Goal: Transaction & Acquisition: Purchase product/service

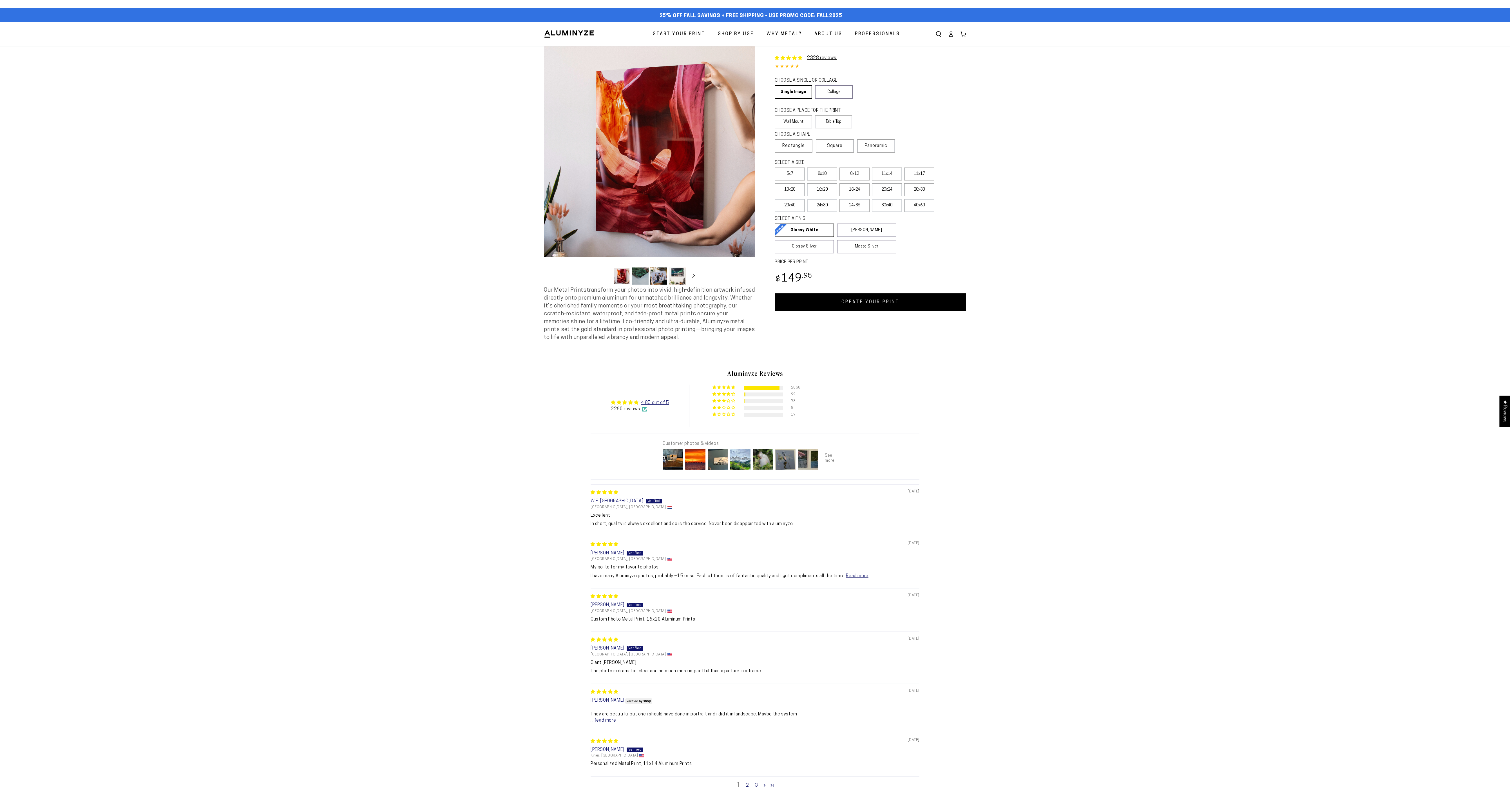
select select "**********"
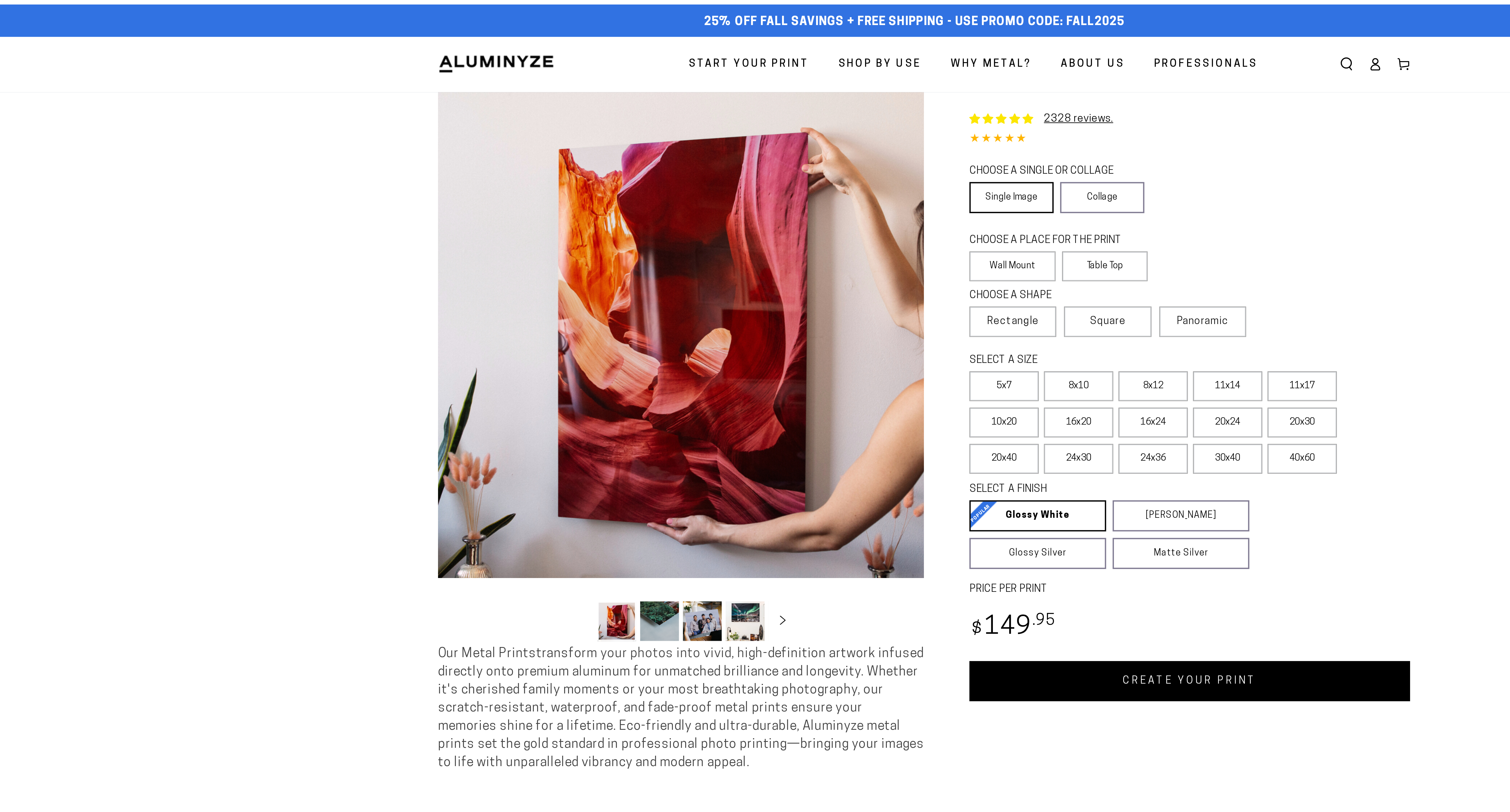
click at [800, 99] on link "Single Image" at bounding box center [793, 92] width 36 height 13
click at [800, 129] on label "Wall Mount" at bounding box center [794, 122] width 38 height 13
click at [800, 149] on span "Rectangle" at bounding box center [794, 146] width 22 height 7
click at [839, 197] on label "16x24" at bounding box center [854, 190] width 30 height 13
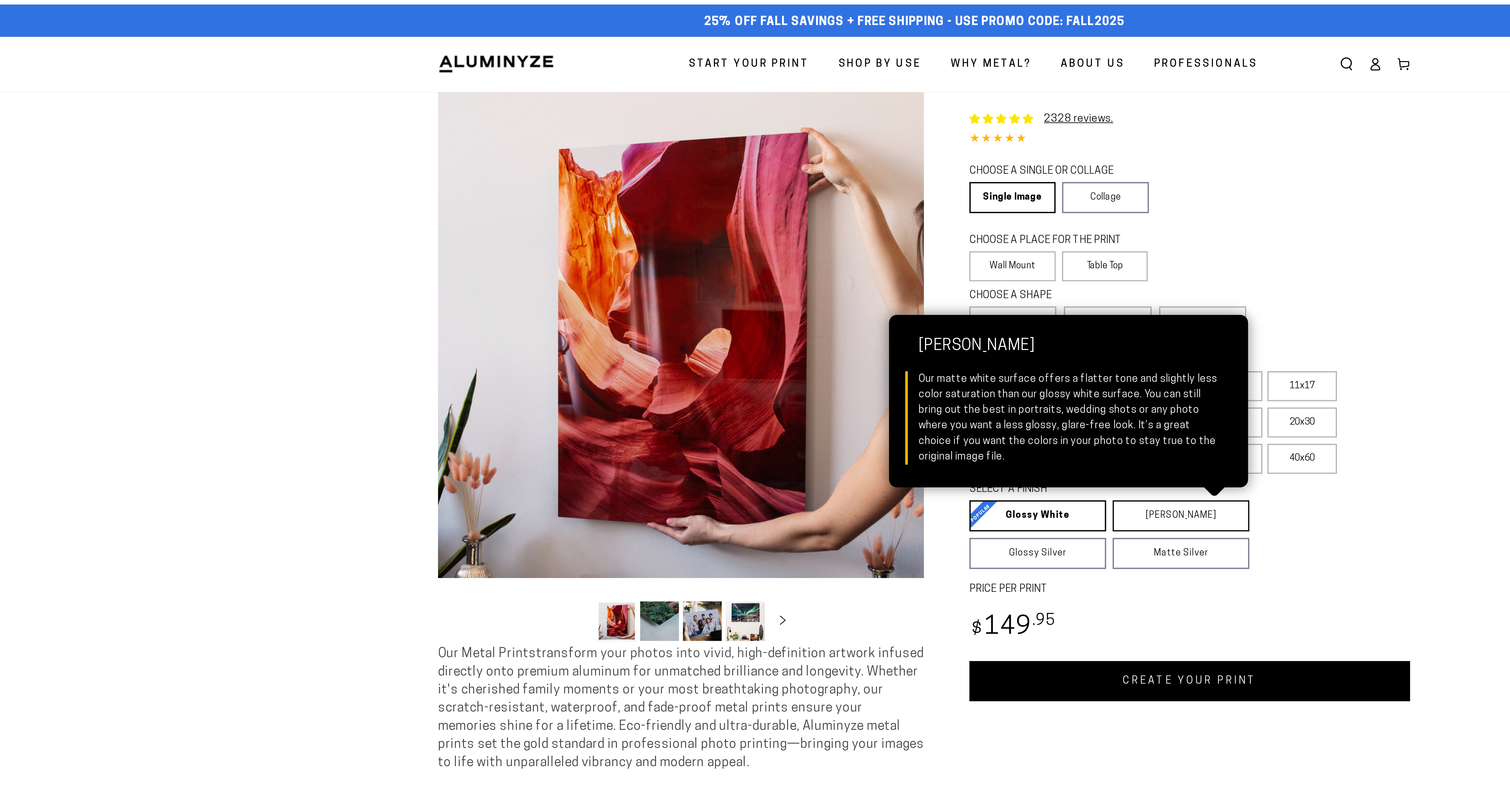
click at [860, 237] on link "[PERSON_NAME] Matte White Our matte white surface offers a flatter tone and sli…" at bounding box center [867, 230] width 59 height 13
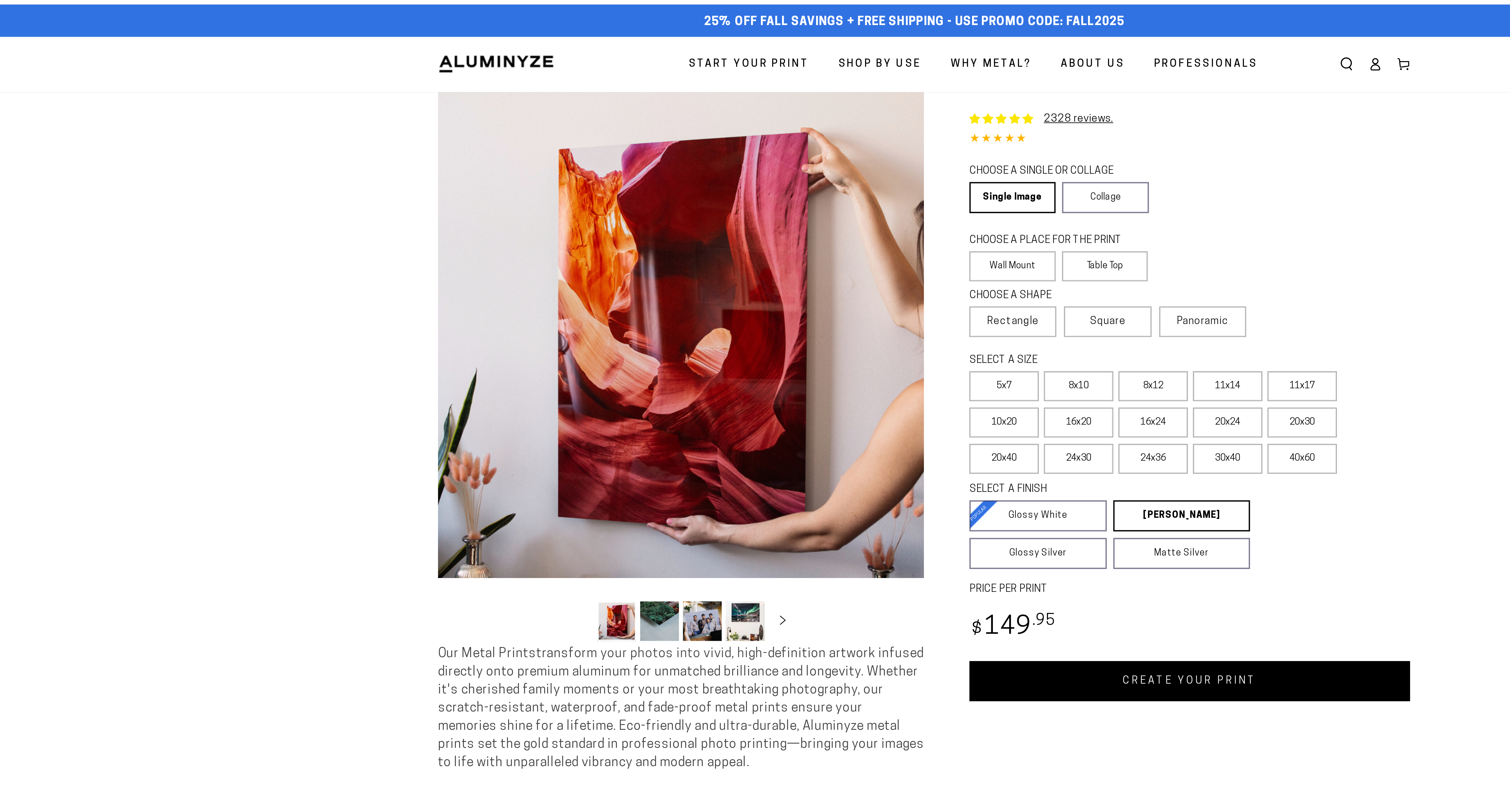
click at [891, 311] on link "CREATE YOUR PRINT" at bounding box center [871, 301] width 192 height 17
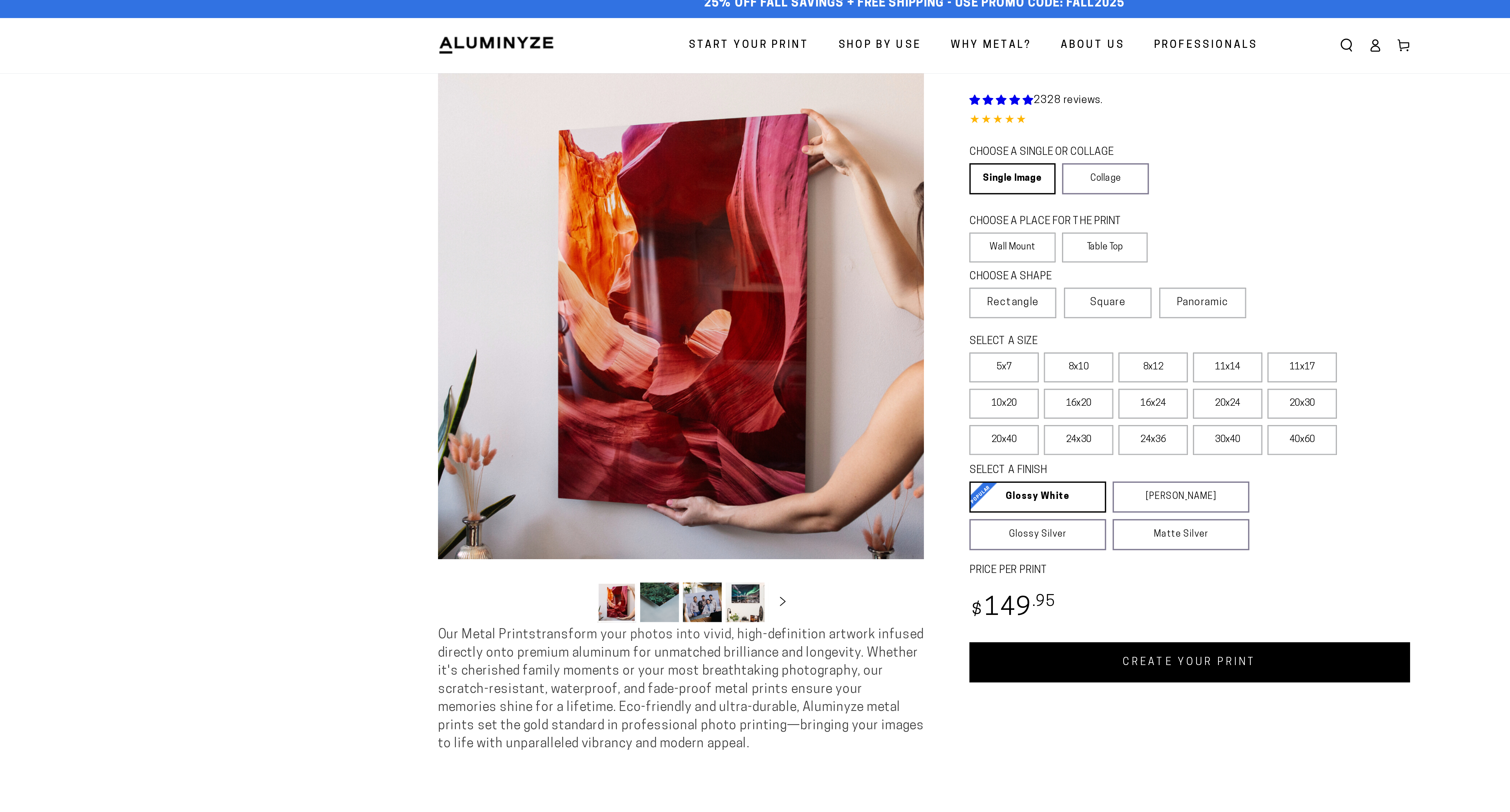
select select "**********"
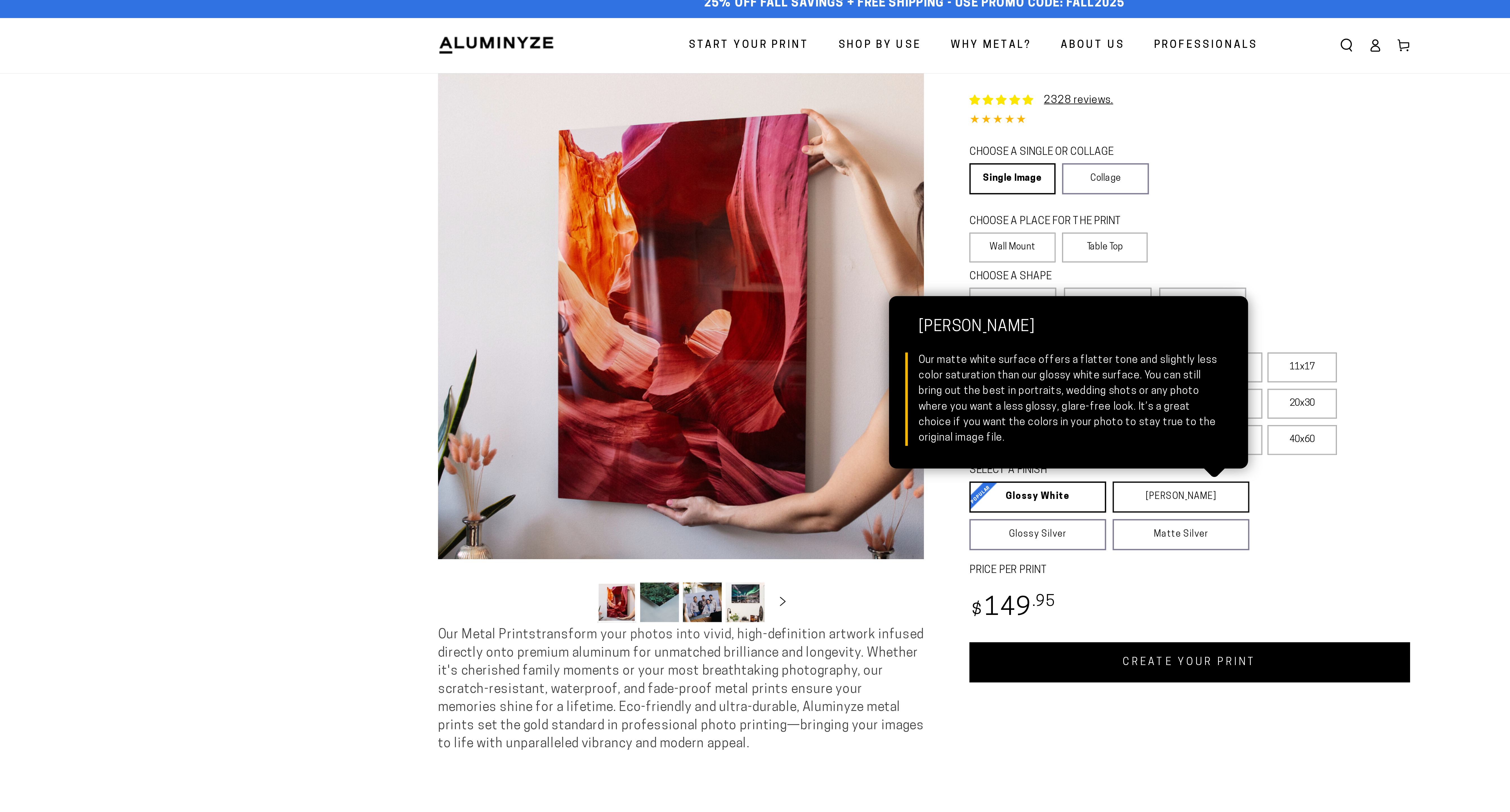
click at [871, 229] on link "[PERSON_NAME] Matte White Our matte white surface offers a flatter tone and sli…" at bounding box center [867, 222] width 59 height 13
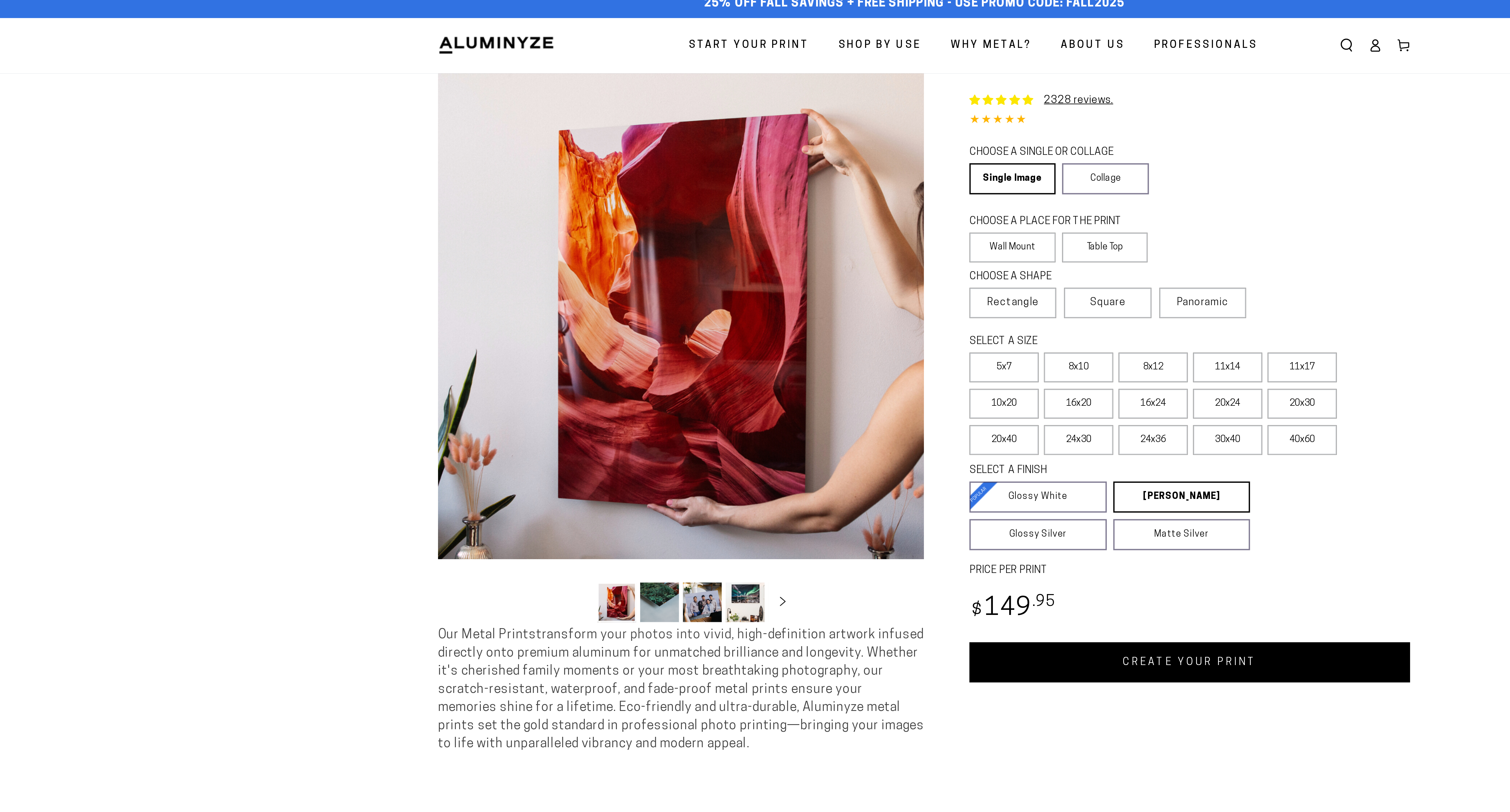
click at [883, 303] on link "CREATE YOUR PRINT" at bounding box center [871, 294] width 192 height 17
select select "**********"
click at [839, 188] on label "16x24" at bounding box center [854, 181] width 30 height 13
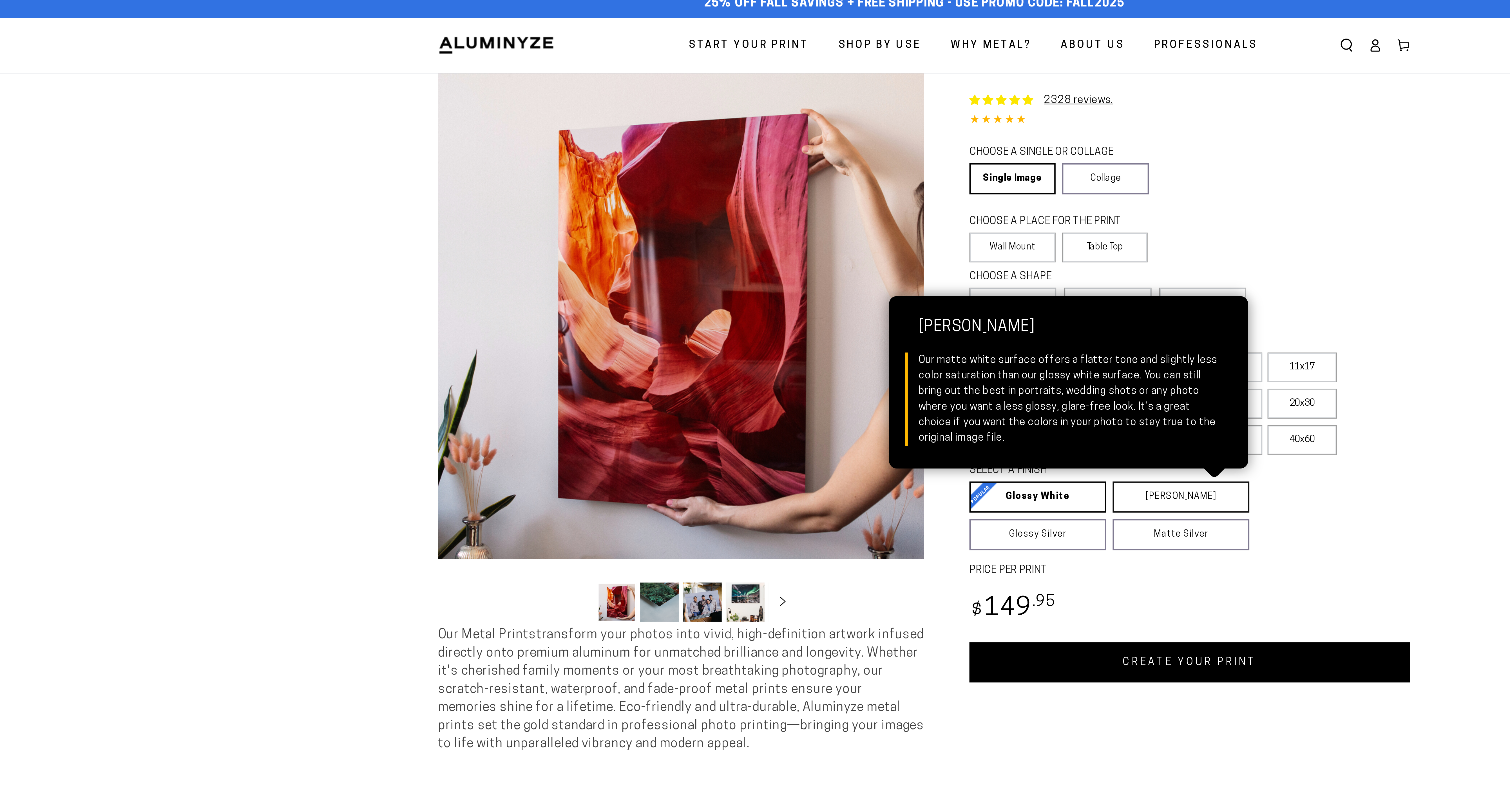
click at [867, 229] on link "Matte White Matte White Our matte white surface offers a flatter tone and sligh…" at bounding box center [867, 222] width 59 height 13
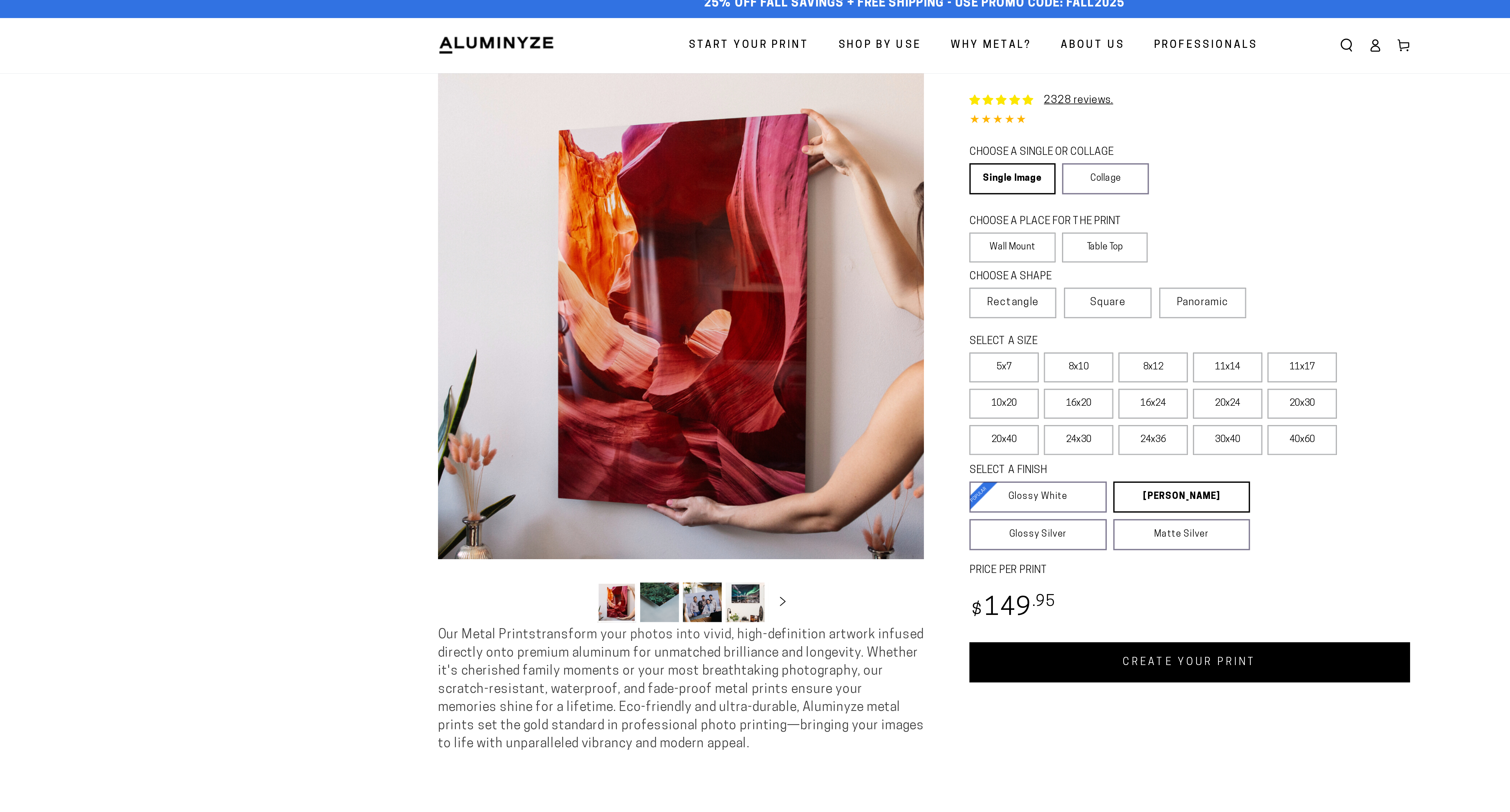
click at [892, 303] on link "CREATE YOUR PRINT" at bounding box center [871, 294] width 192 height 17
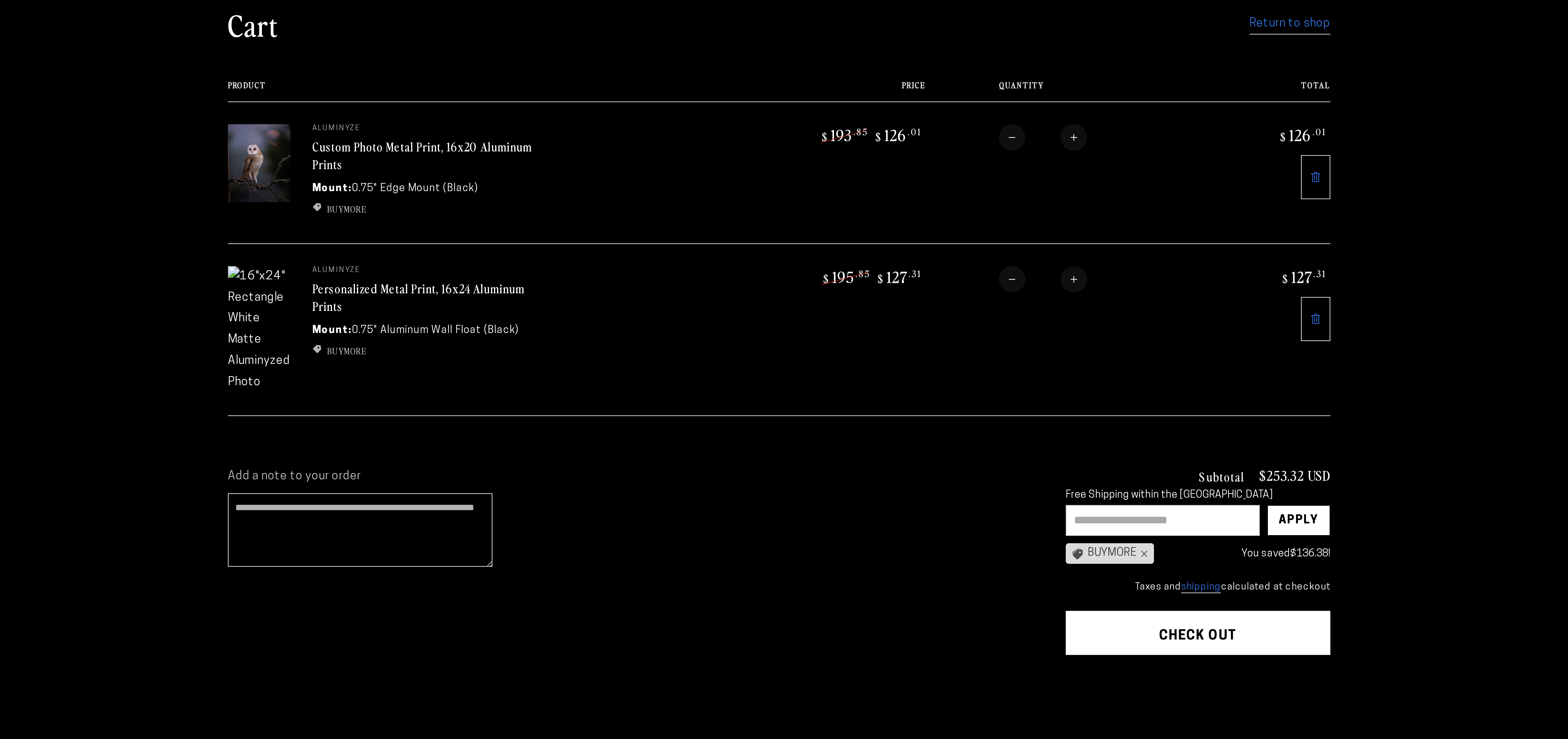
click at [650, 127] on td "aluminyze Custom Photo Metal Print, 16x20 Aluminum Prints Mount: 0.75" Edge Mou…" at bounding box center [690, 103] width 139 height 47
click at [965, 154] on icon at bounding box center [962, 152] width 3 height 4
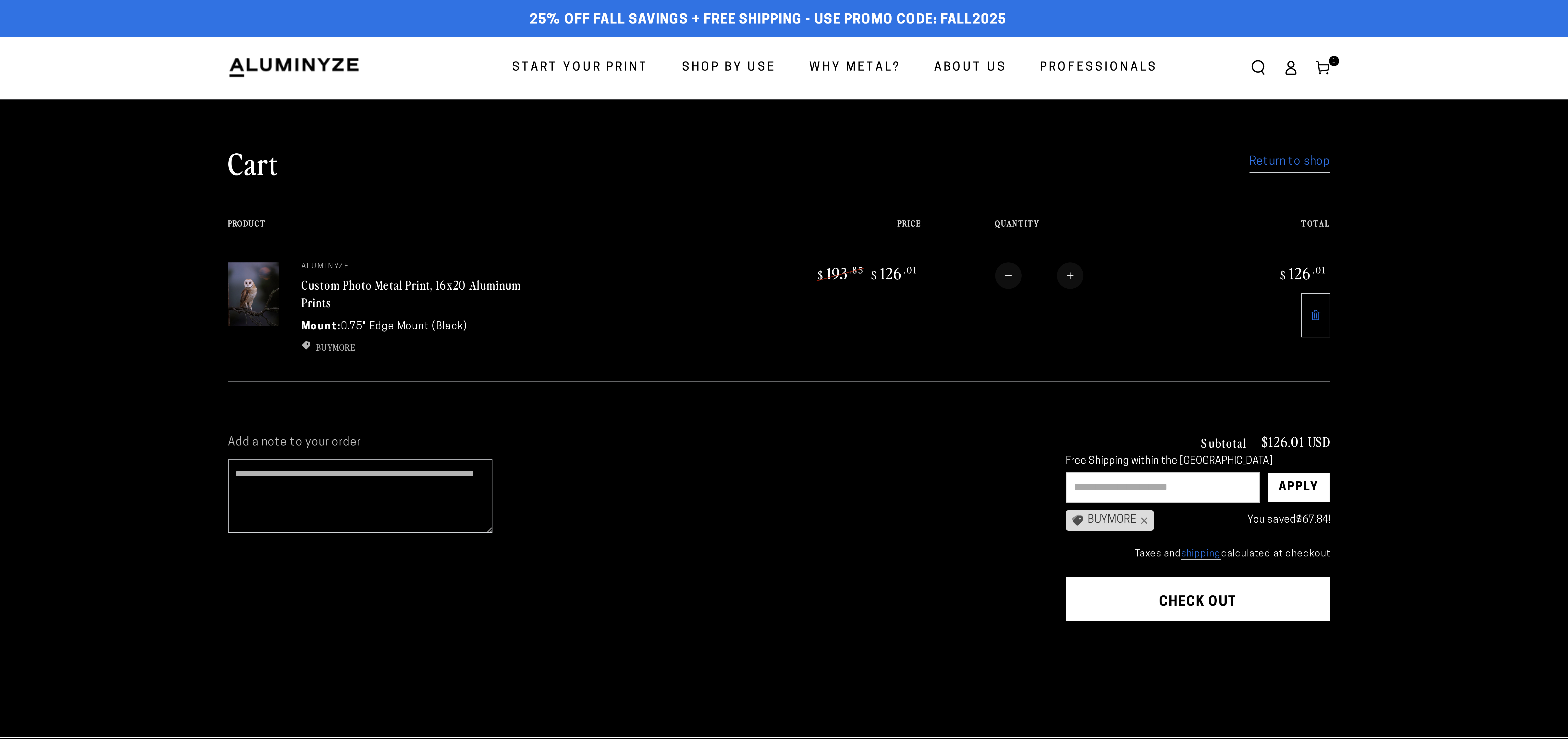
click at [968, 57] on link "Return to shop" at bounding box center [954, 54] width 27 height 7
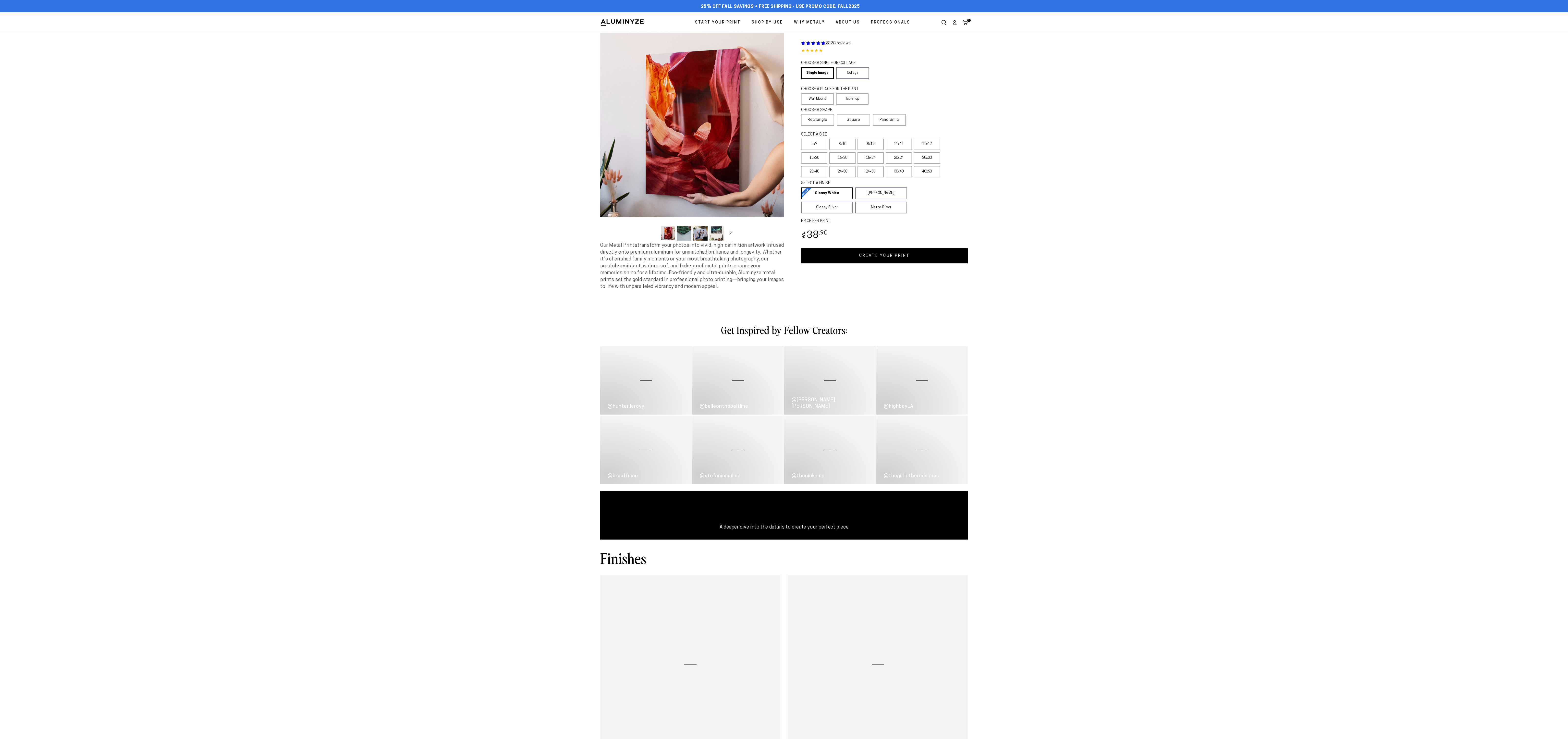
select select "**********"
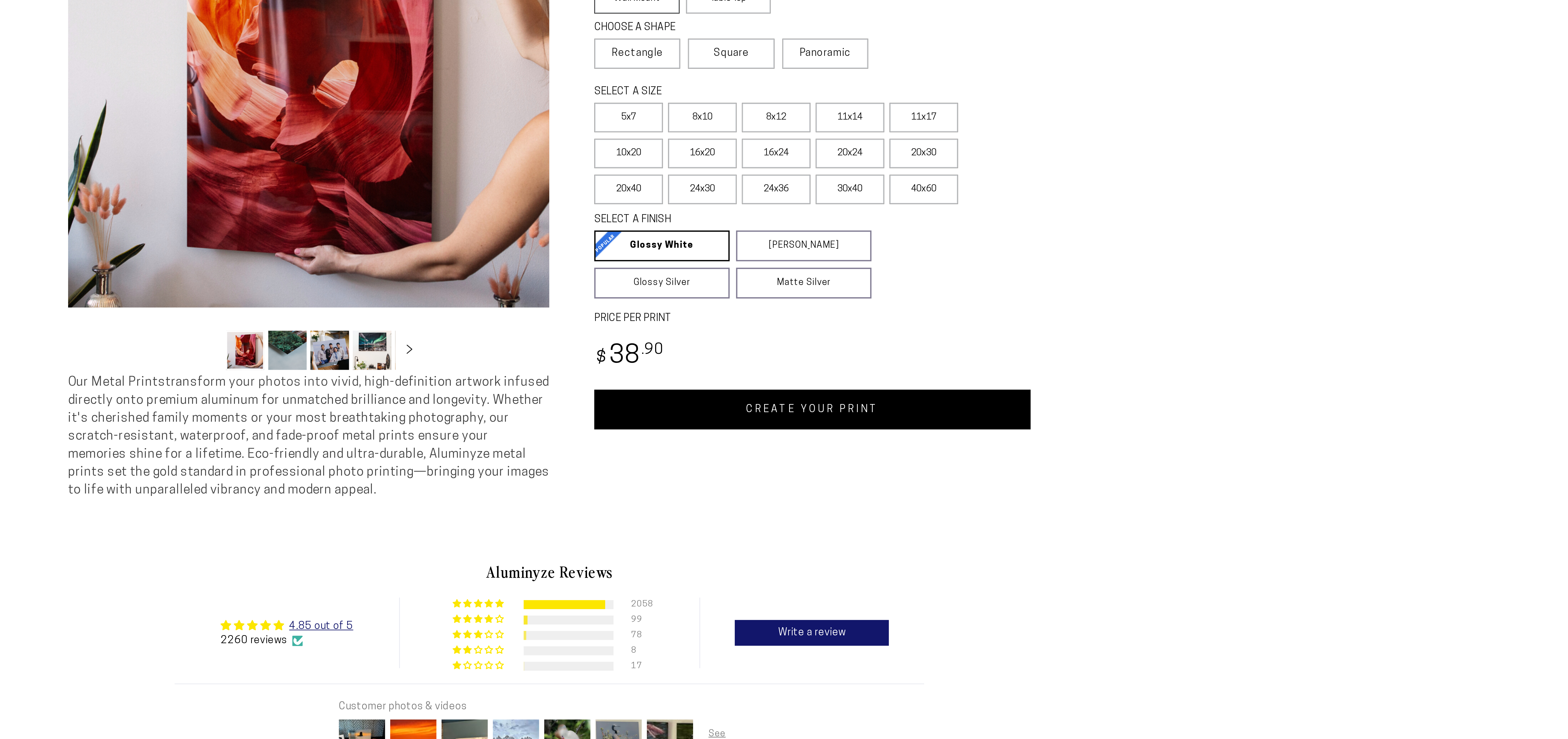
click at [822, 105] on label "Wall Mount" at bounding box center [817, 99] width 33 height 12
click at [824, 123] on span "Rectangle" at bounding box center [817, 120] width 19 height 6
click at [858, 164] on label "16x24" at bounding box center [870, 158] width 26 height 12
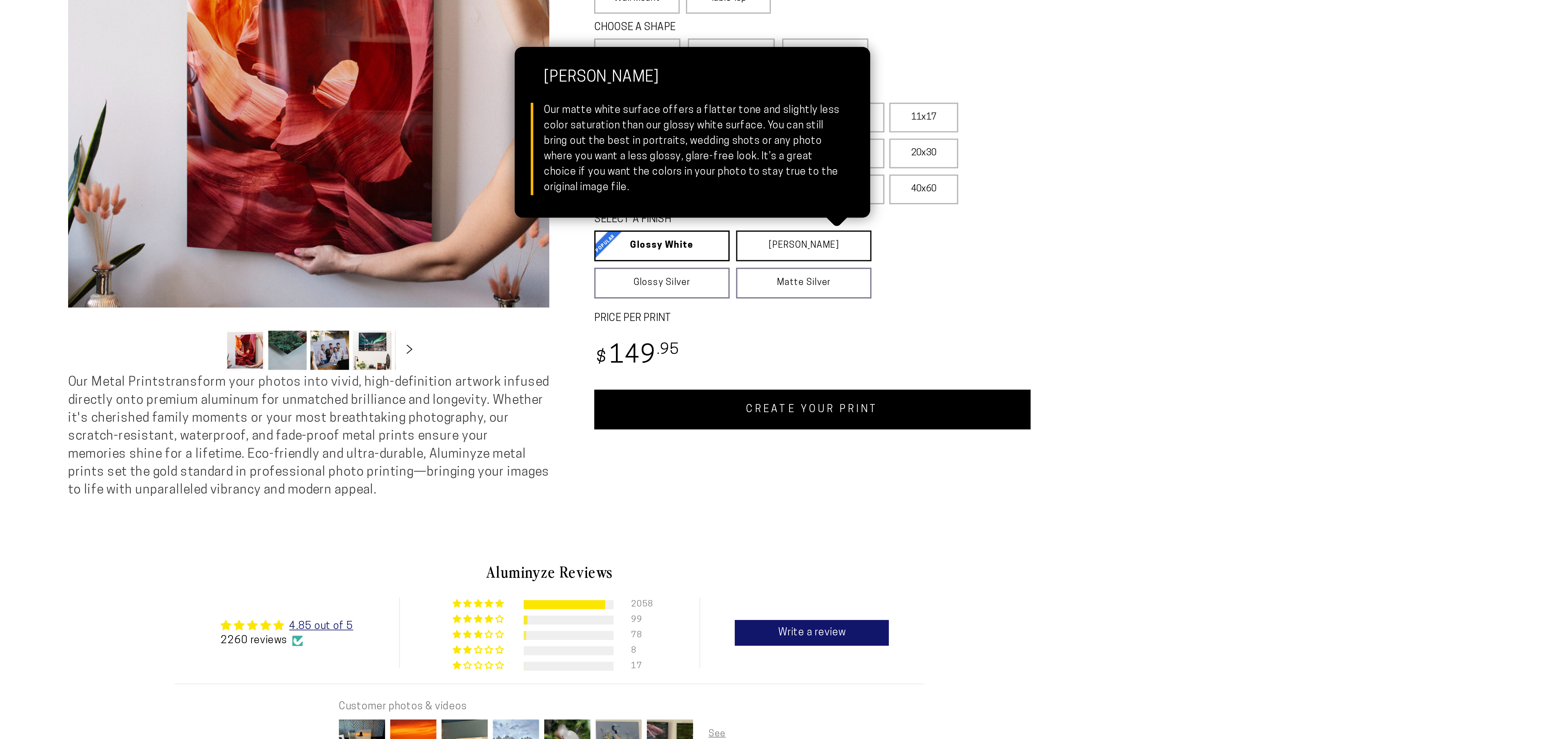
click at [877, 199] on link "[PERSON_NAME] Matte White Our matte white surface offers a flatter tone and sli…" at bounding box center [881, 193] width 52 height 12
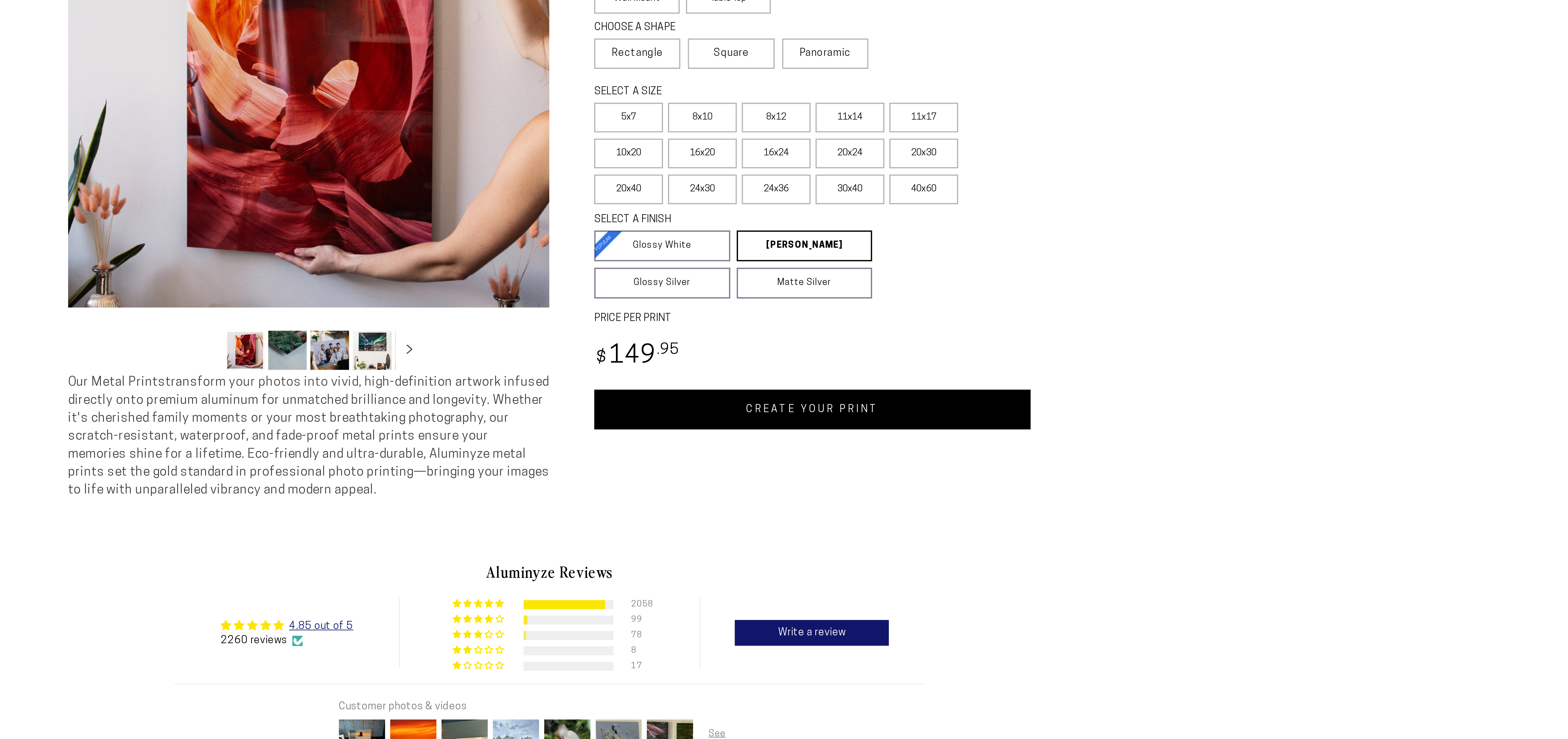
click at [906, 264] on link "CREATE YOUR PRINT" at bounding box center [884, 256] width 167 height 15
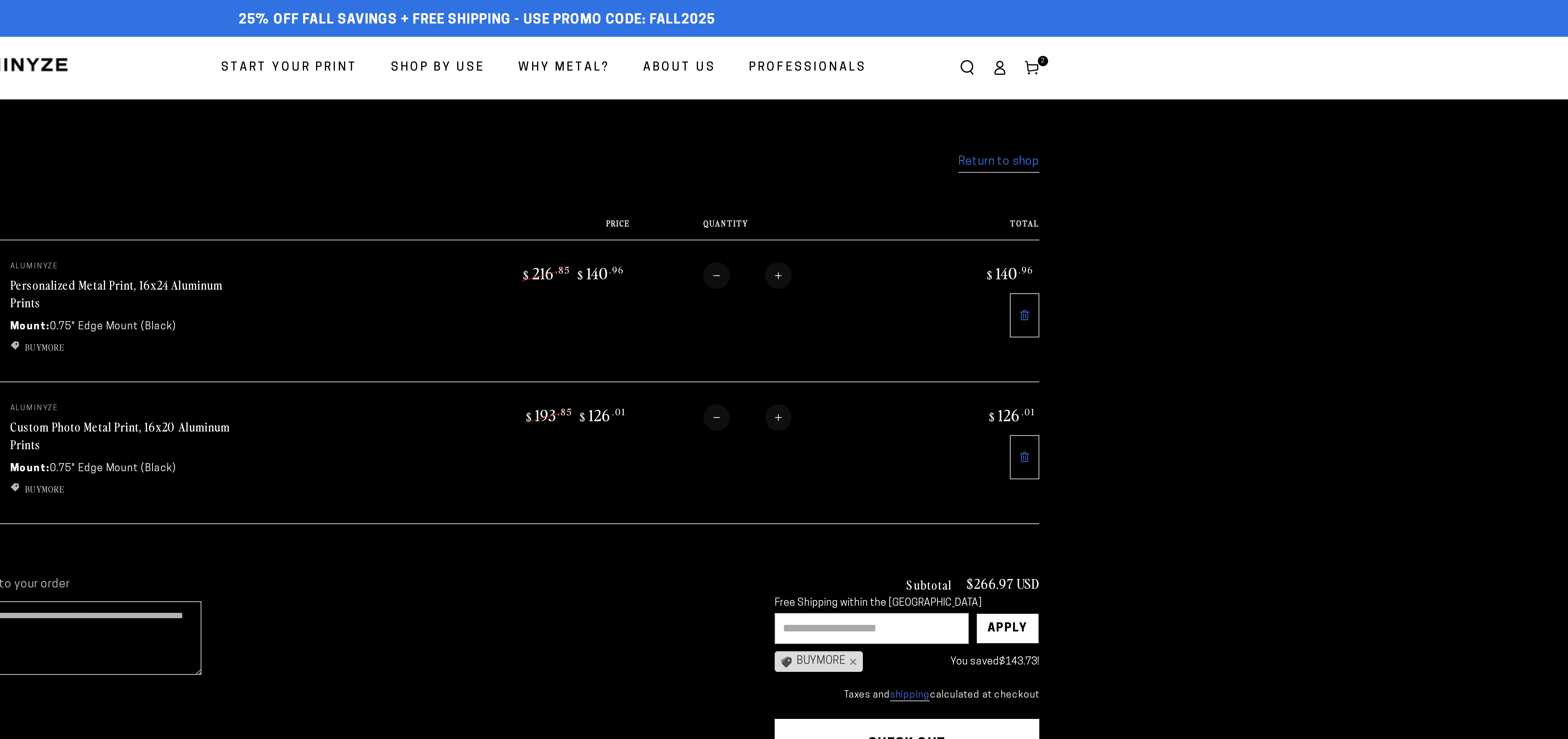
click at [968, 55] on link "Return to shop" at bounding box center [954, 54] width 27 height 7
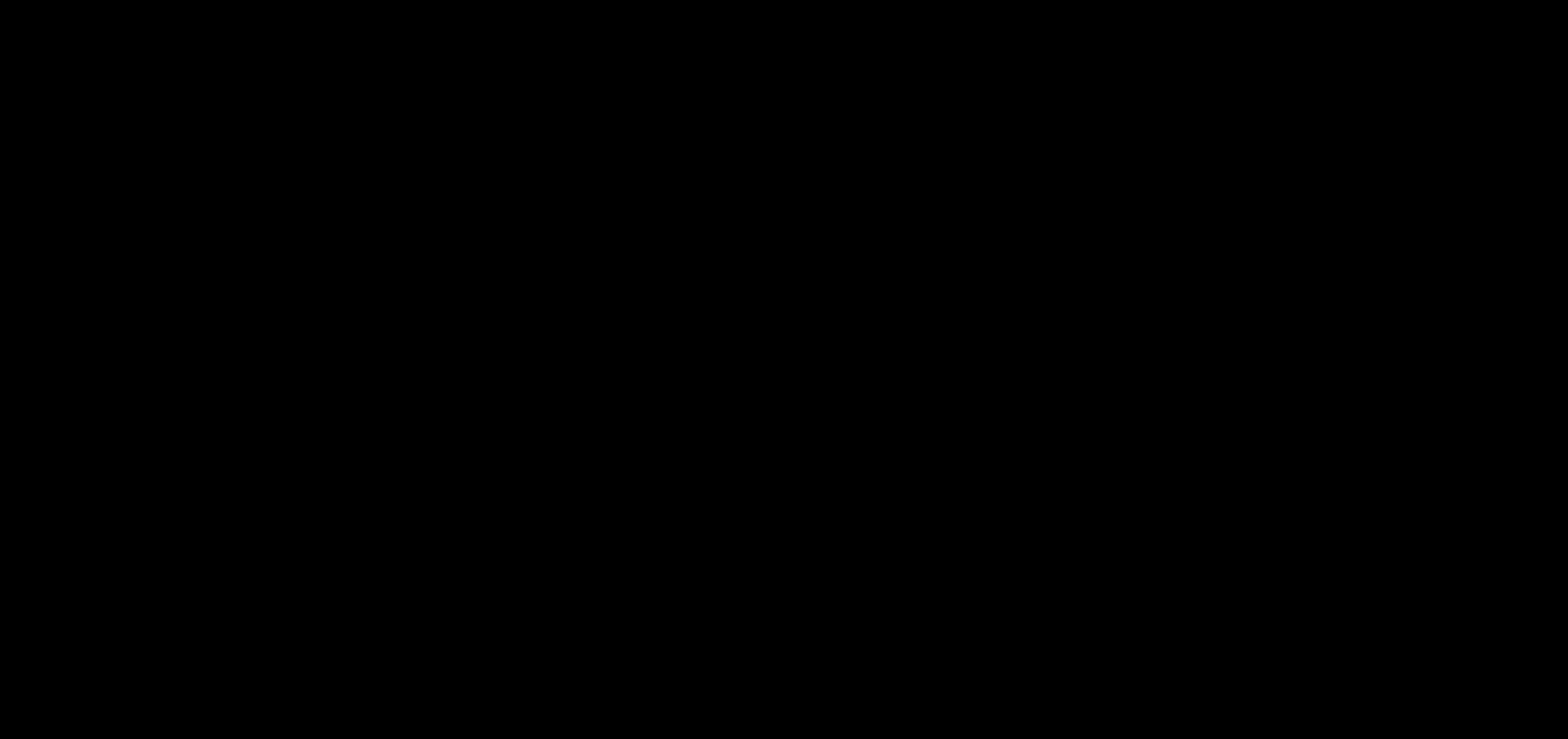
select select "**********"
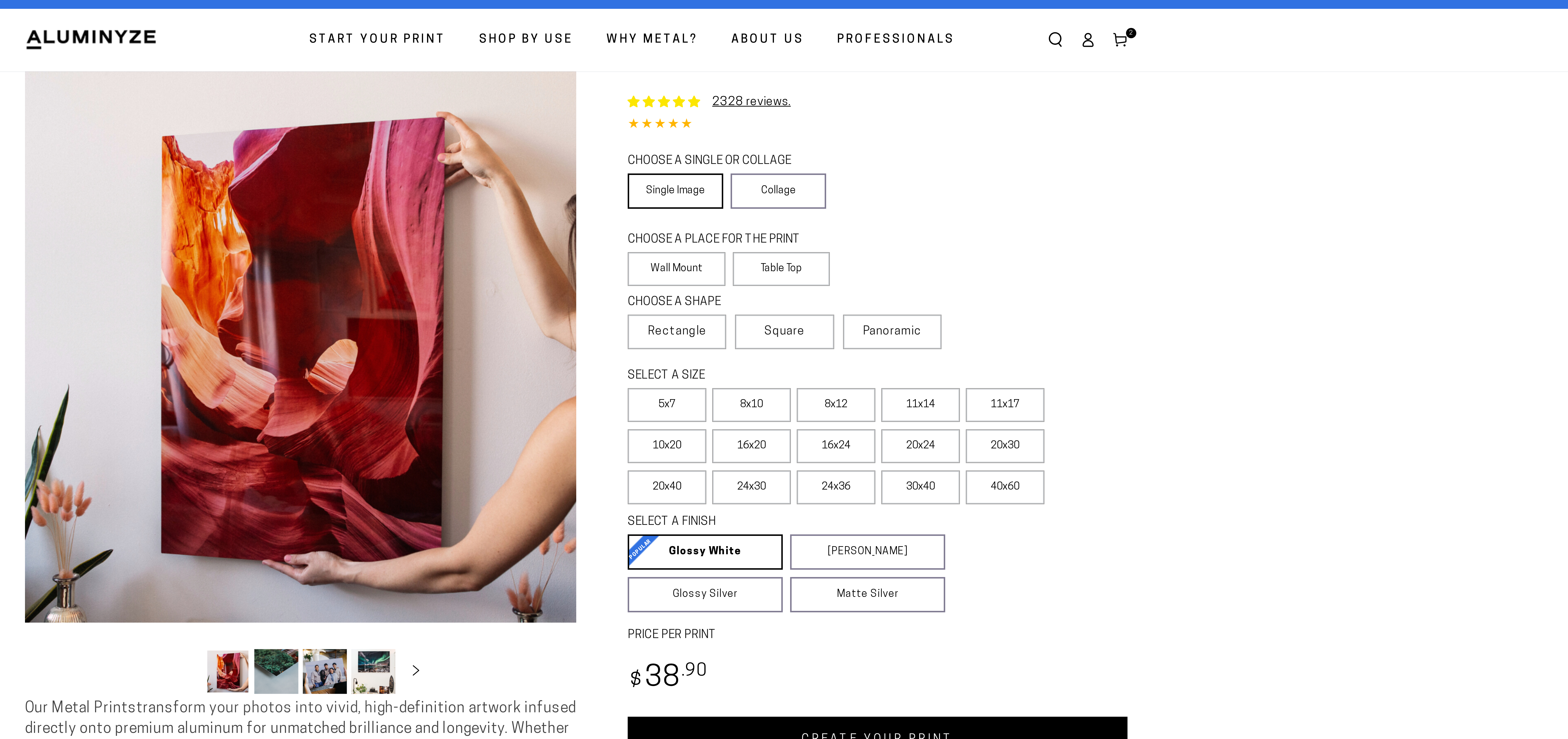
click at [820, 79] on link "Single Image" at bounding box center [817, 72] width 32 height 12
click at [819, 105] on label "Wall Mount" at bounding box center [817, 99] width 33 height 12
click at [827, 123] on span "Rectangle" at bounding box center [817, 120] width 19 height 6
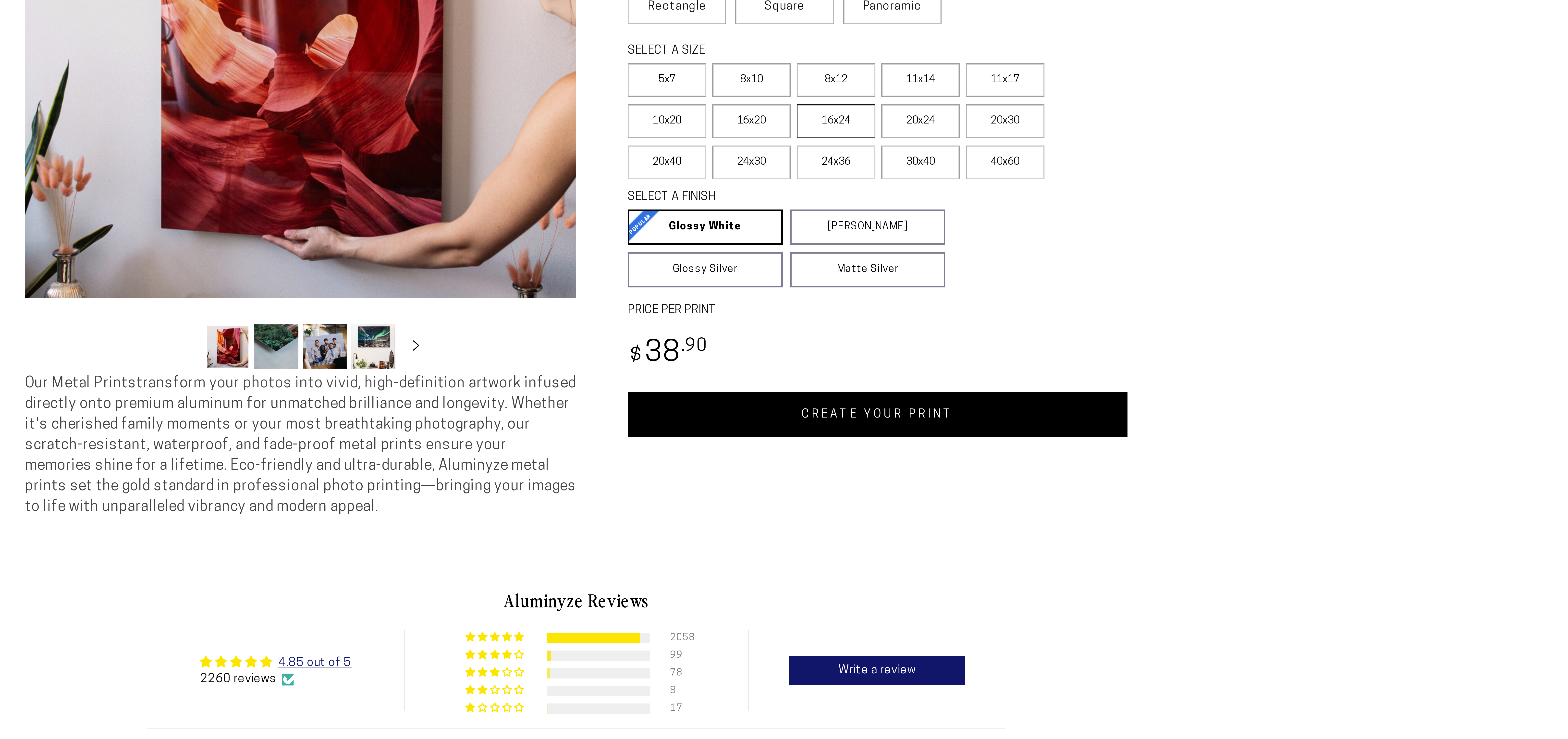
click at [858, 164] on label "16x24" at bounding box center [870, 158] width 26 height 12
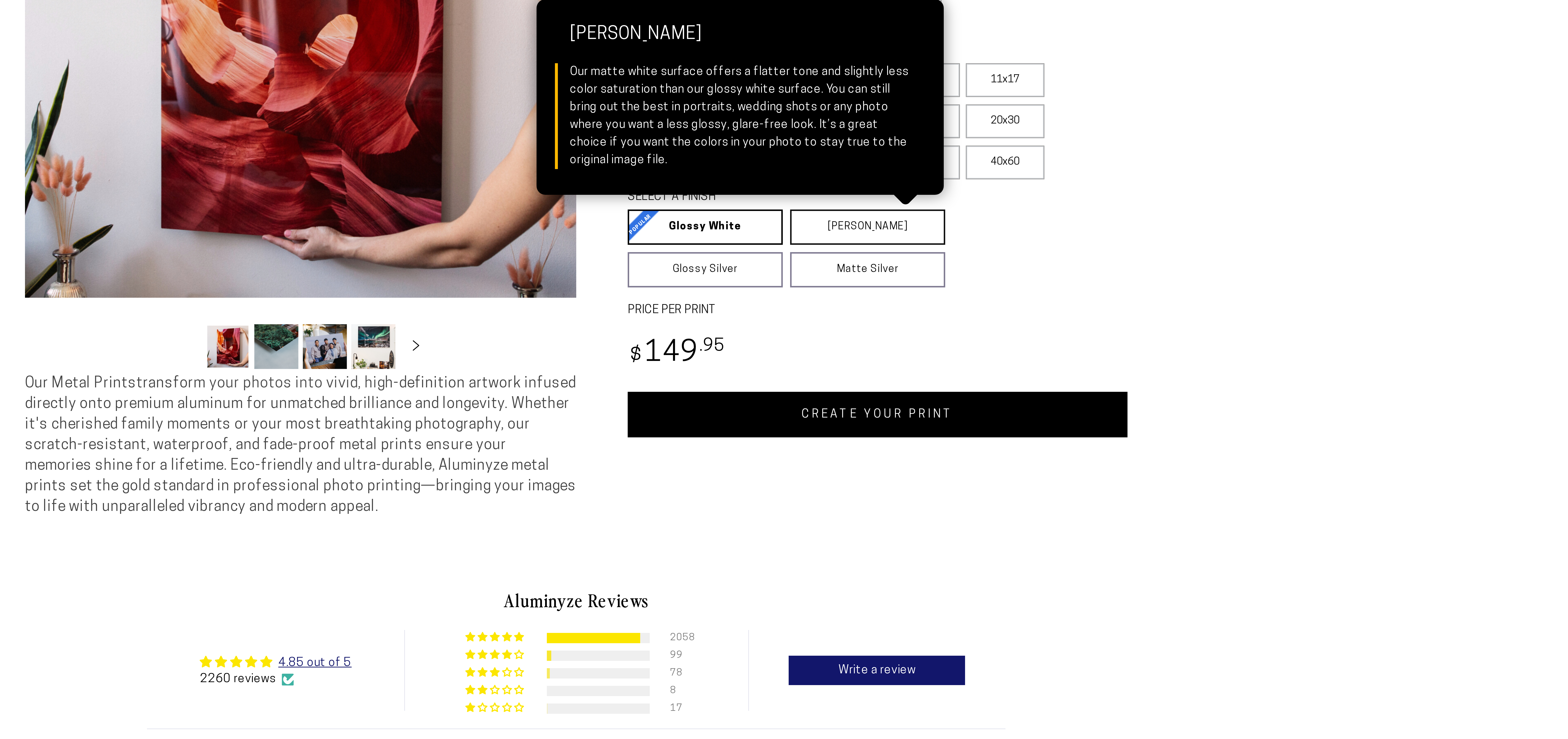
click at [883, 199] on link "[PERSON_NAME] Matte White Our matte white surface offers a flatter tone and sli…" at bounding box center [881, 193] width 52 height 12
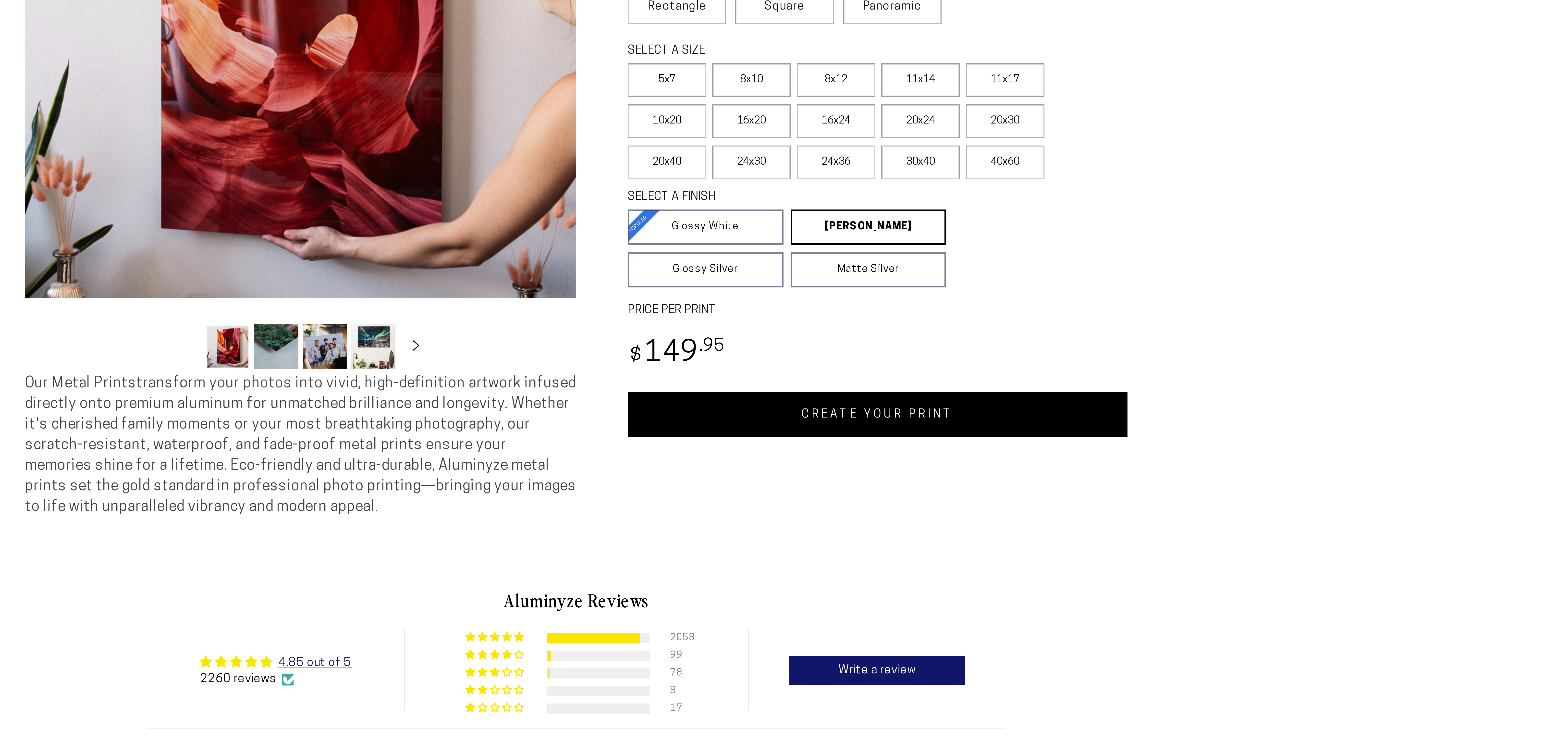
click at [887, 264] on link "CREATE YOUR PRINT" at bounding box center [884, 256] width 167 height 15
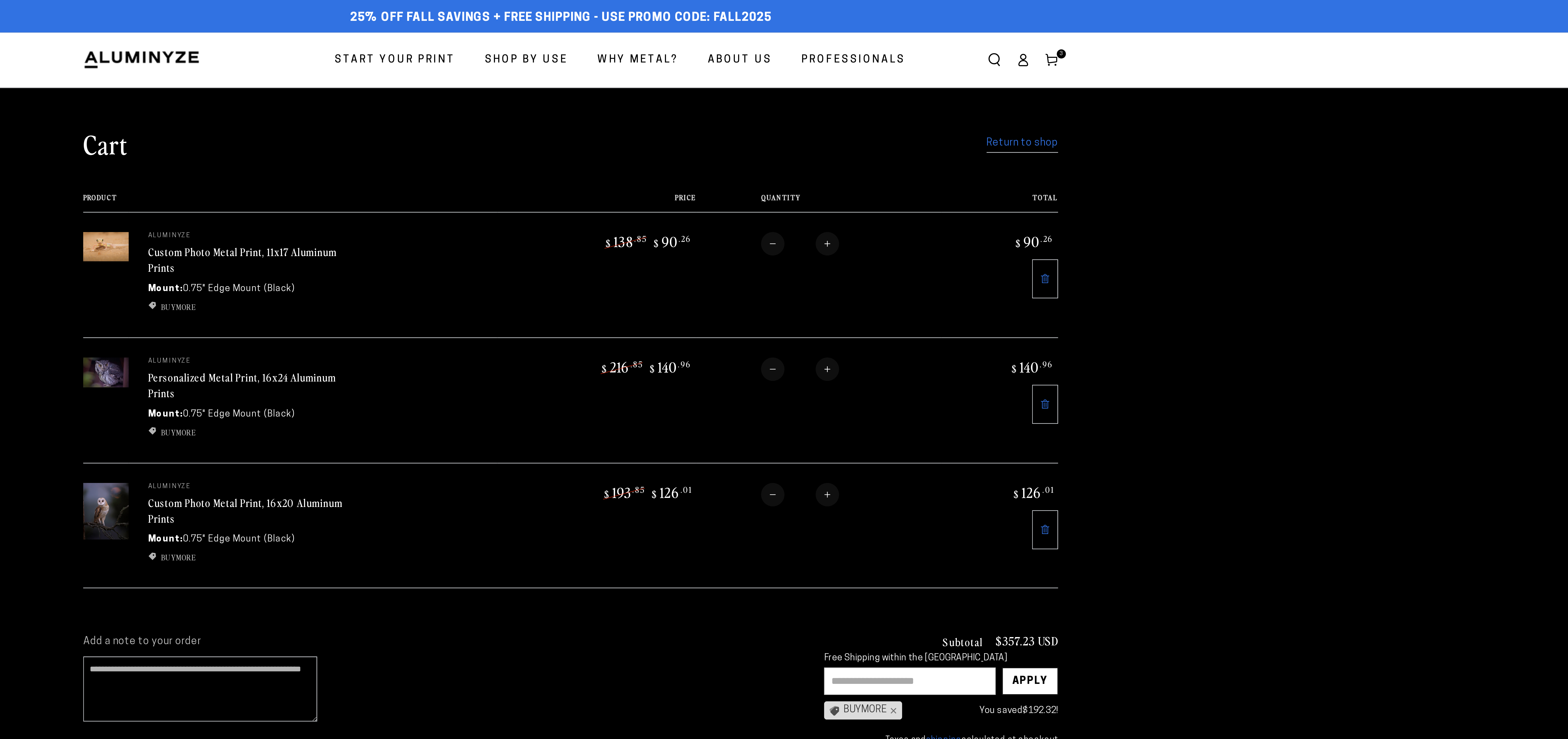
click at [968, 58] on link "Return to shop" at bounding box center [954, 54] width 27 height 7
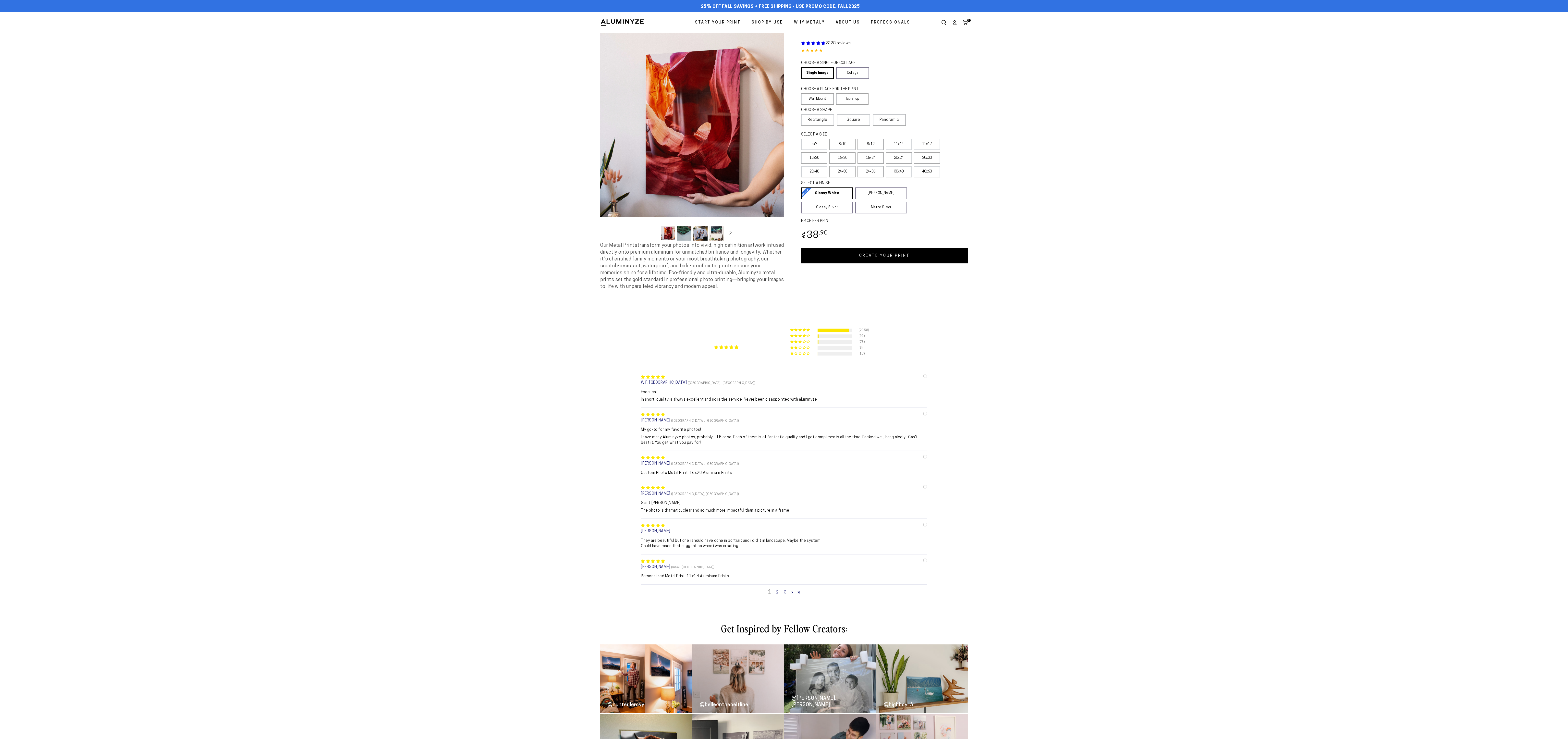
select select "**********"
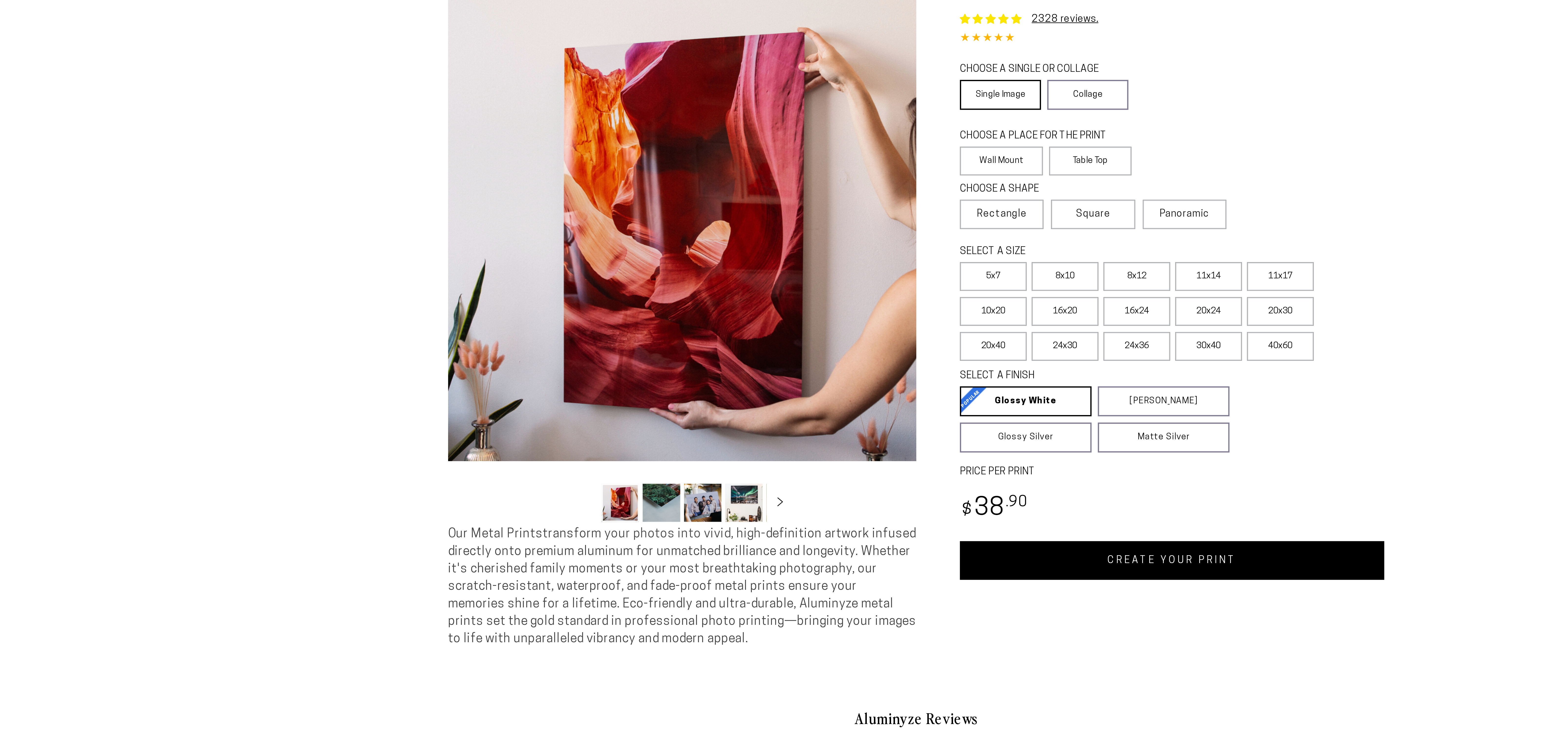
click at [817, 79] on link "Single Image" at bounding box center [817, 72] width 32 height 12
click at [822, 105] on label "Wall Mount" at bounding box center [817, 99] width 33 height 12
click at [822, 123] on span "Rectangle" at bounding box center [817, 120] width 19 height 6
click at [933, 150] on label "11x17" at bounding box center [926, 144] width 26 height 12
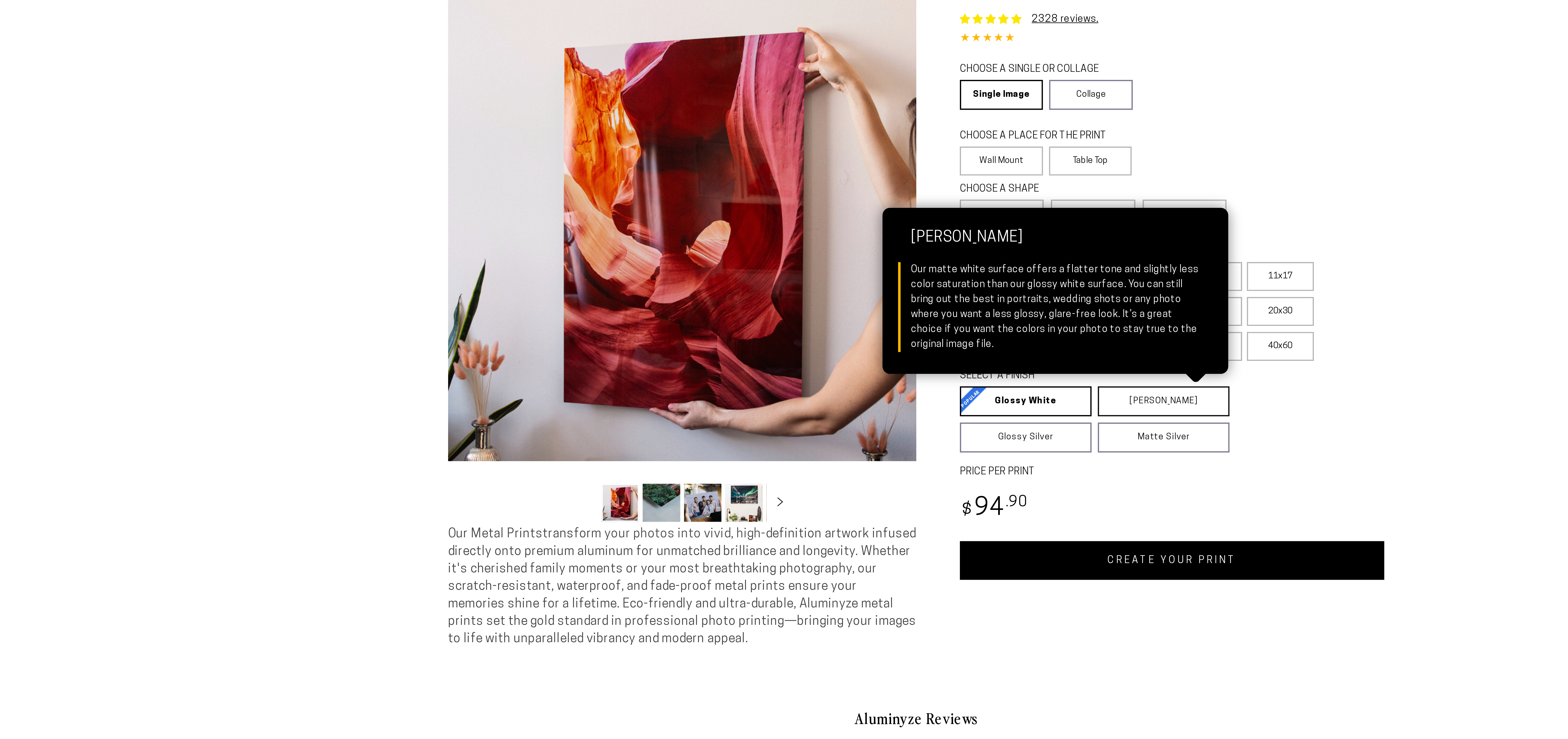
click at [875, 199] on link "[PERSON_NAME] Matte White Our matte white surface offers a flatter tone and sli…" at bounding box center [881, 193] width 52 height 12
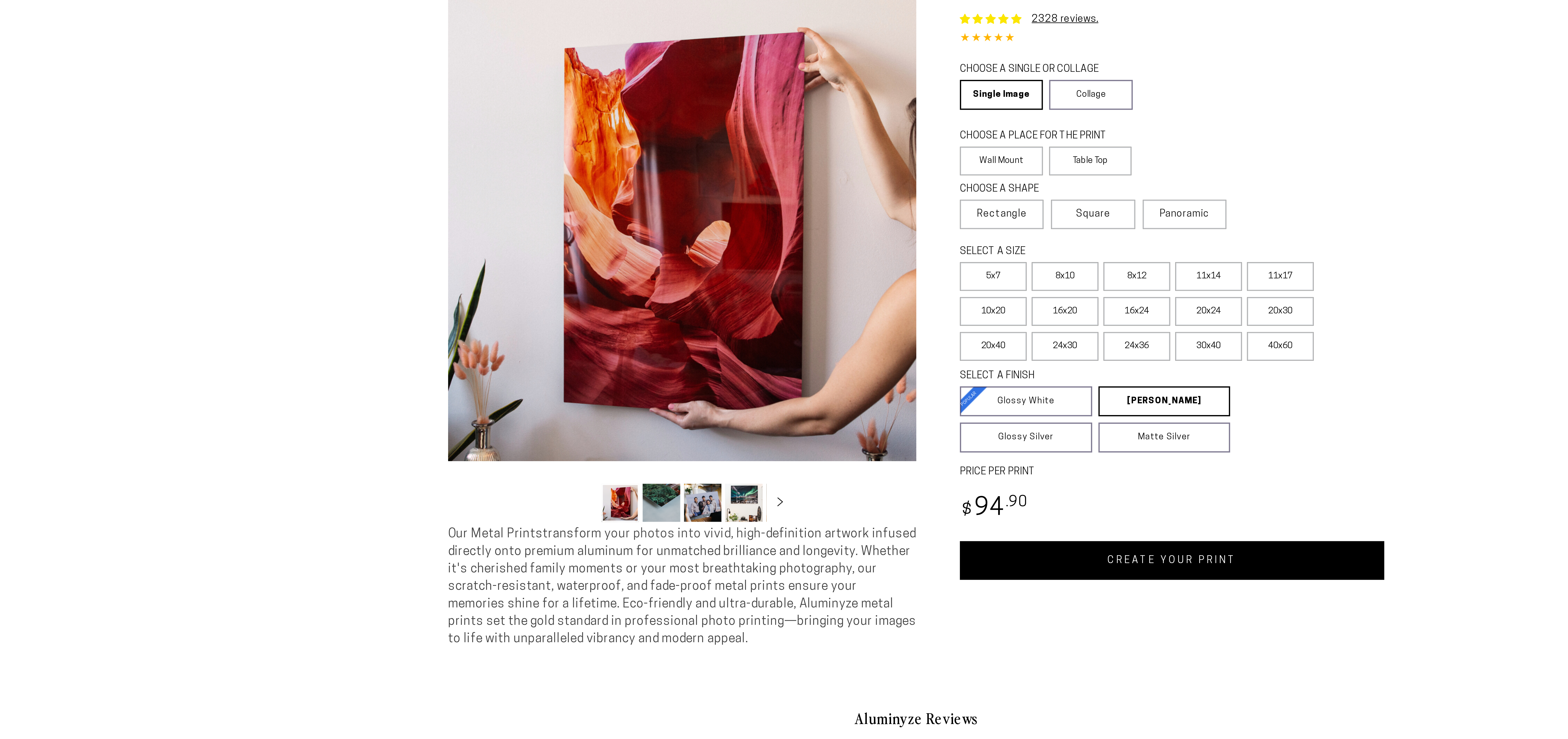
click at [888, 264] on link "CREATE YOUR PRINT" at bounding box center [884, 256] width 167 height 15
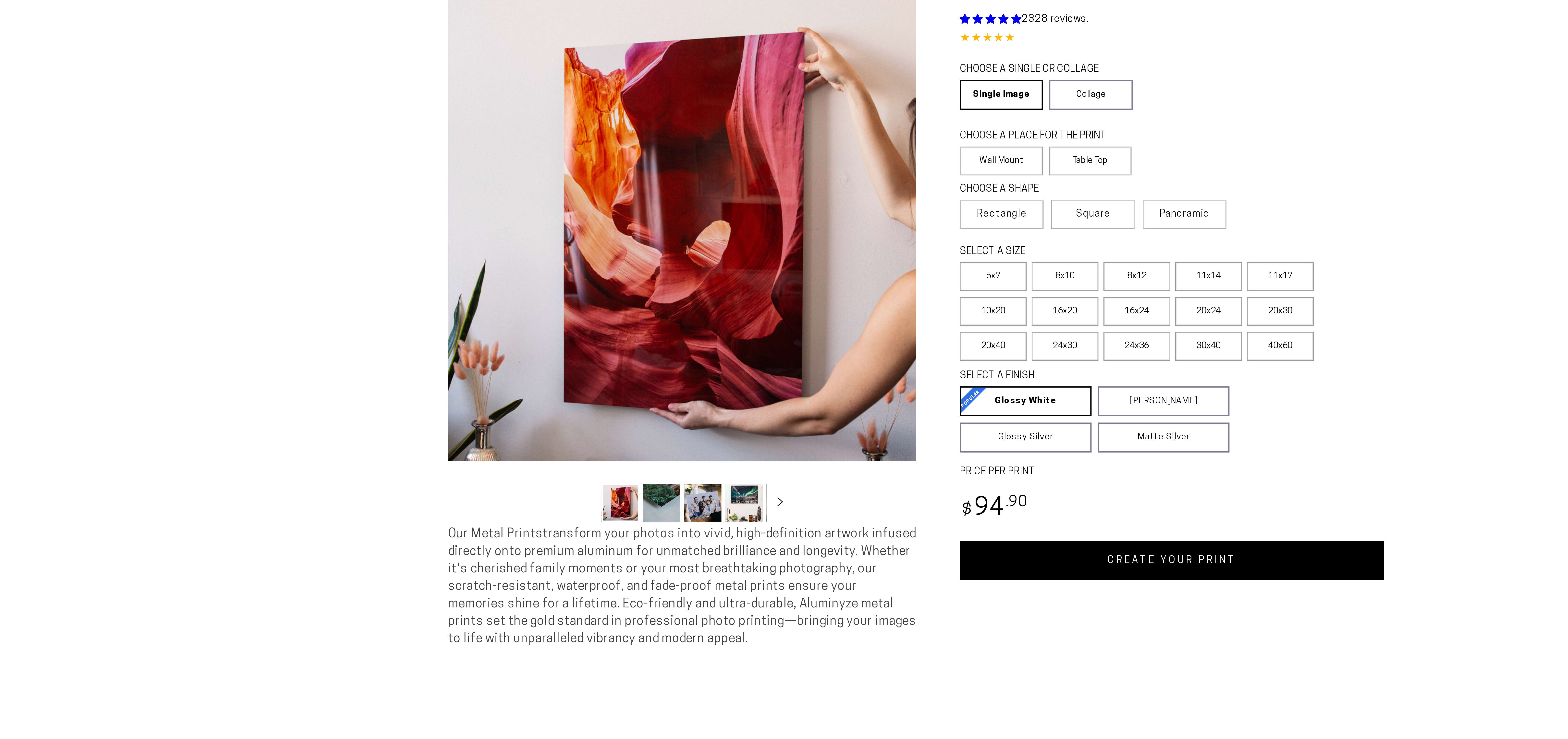
select select "**********"
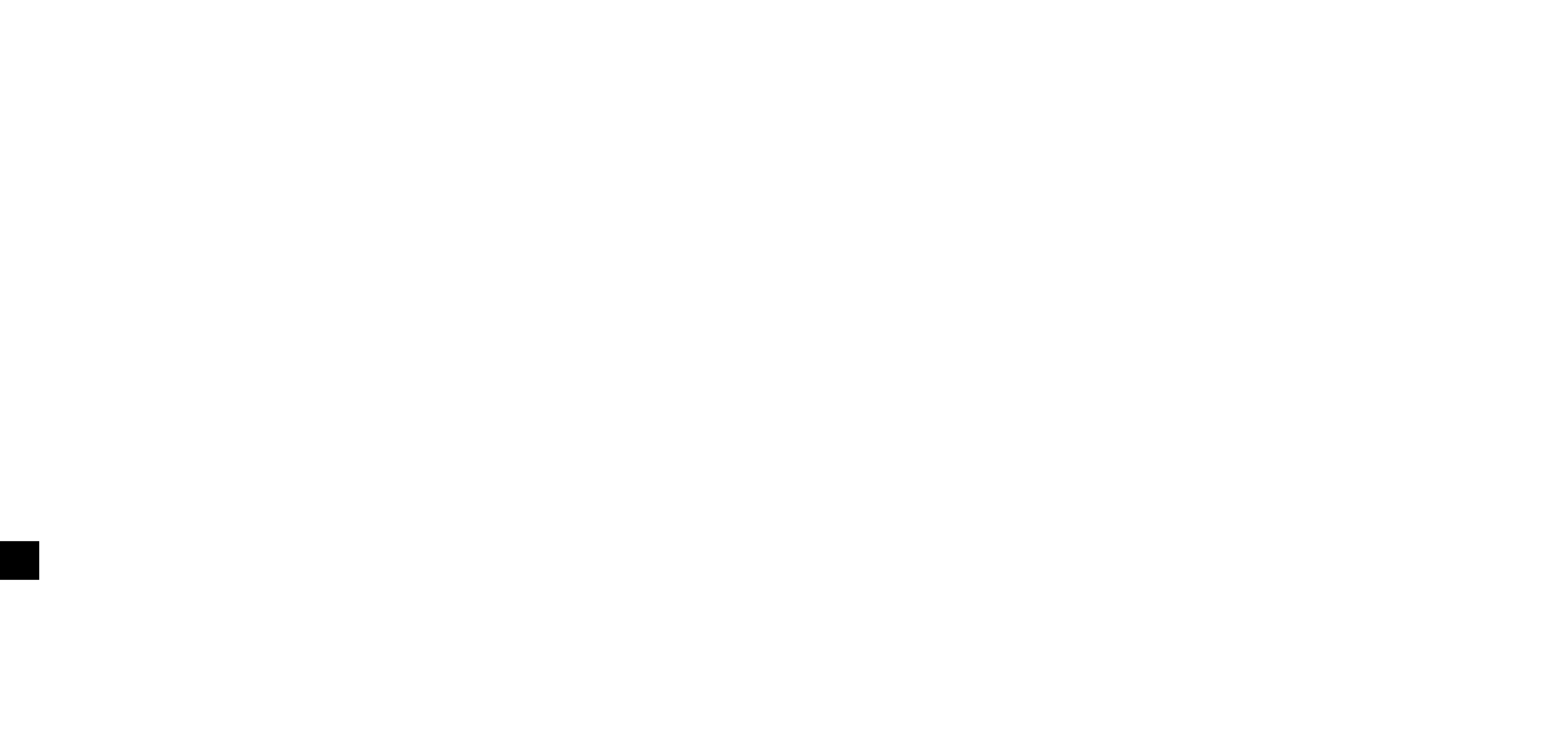
click at [1168, 164] on section "Skip to product information Open media 1 in modal Open media 2 in modal Open me…" at bounding box center [784, 166] width 1568 height 266
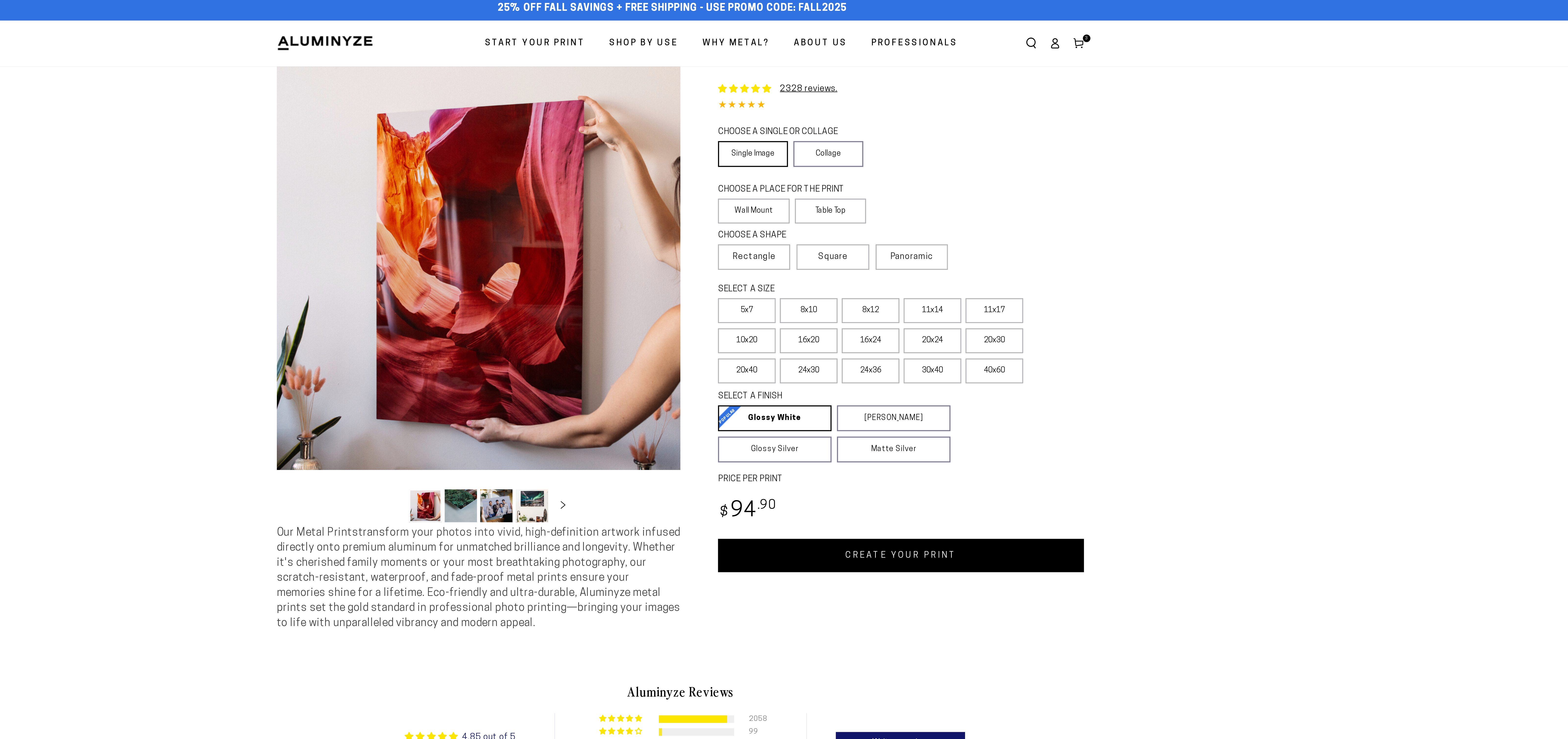
click at [825, 79] on link "Single Image" at bounding box center [817, 72] width 32 height 12
click at [823, 105] on label "Wall Mount" at bounding box center [817, 99] width 33 height 12
click at [822, 123] on span "Rectangle" at bounding box center [817, 120] width 19 height 6
click at [933, 150] on label "11x17" at bounding box center [926, 144] width 26 height 12
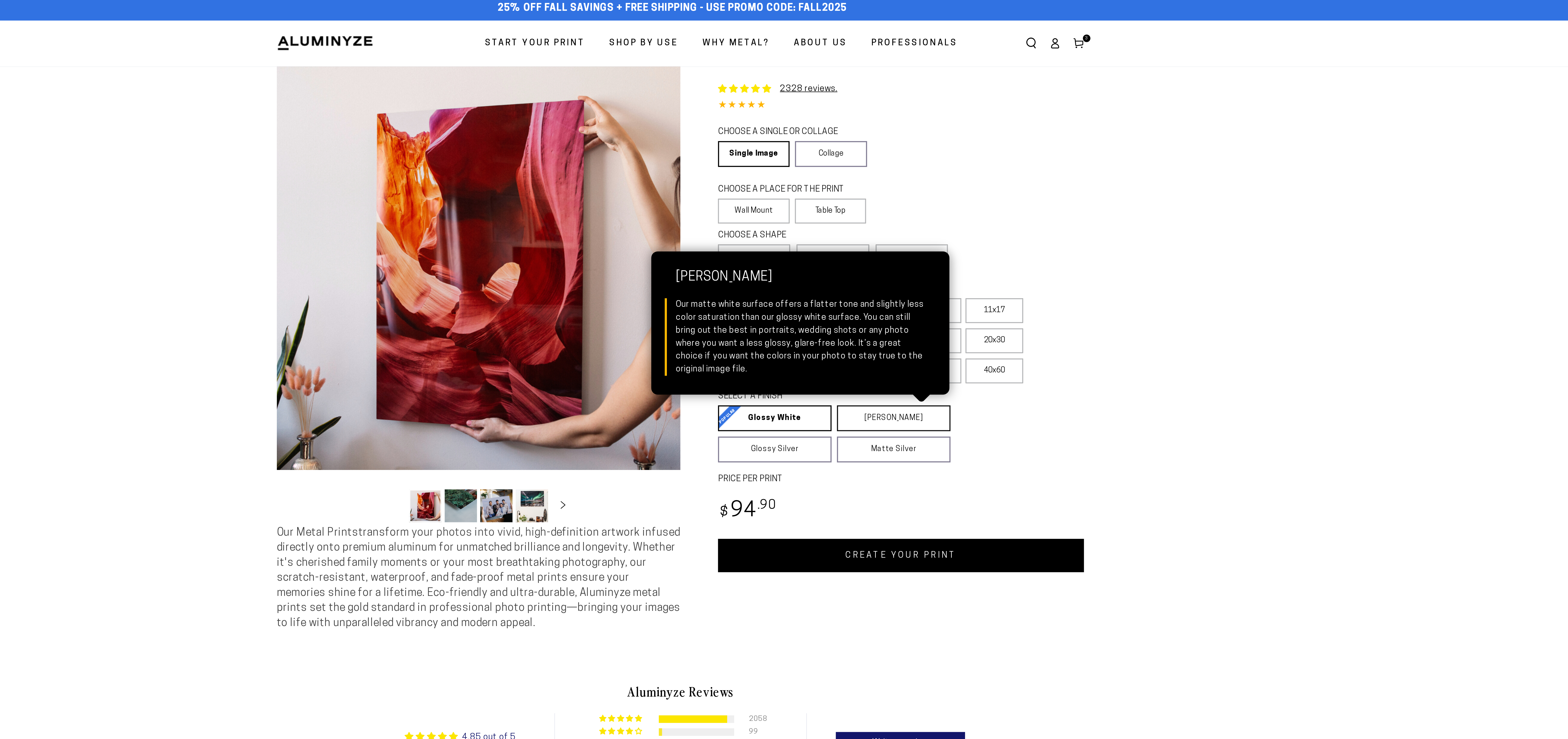
click at [891, 199] on link "Matte White Matte White Our matte white surface offers a flatter tone and sligh…" at bounding box center [881, 193] width 52 height 12
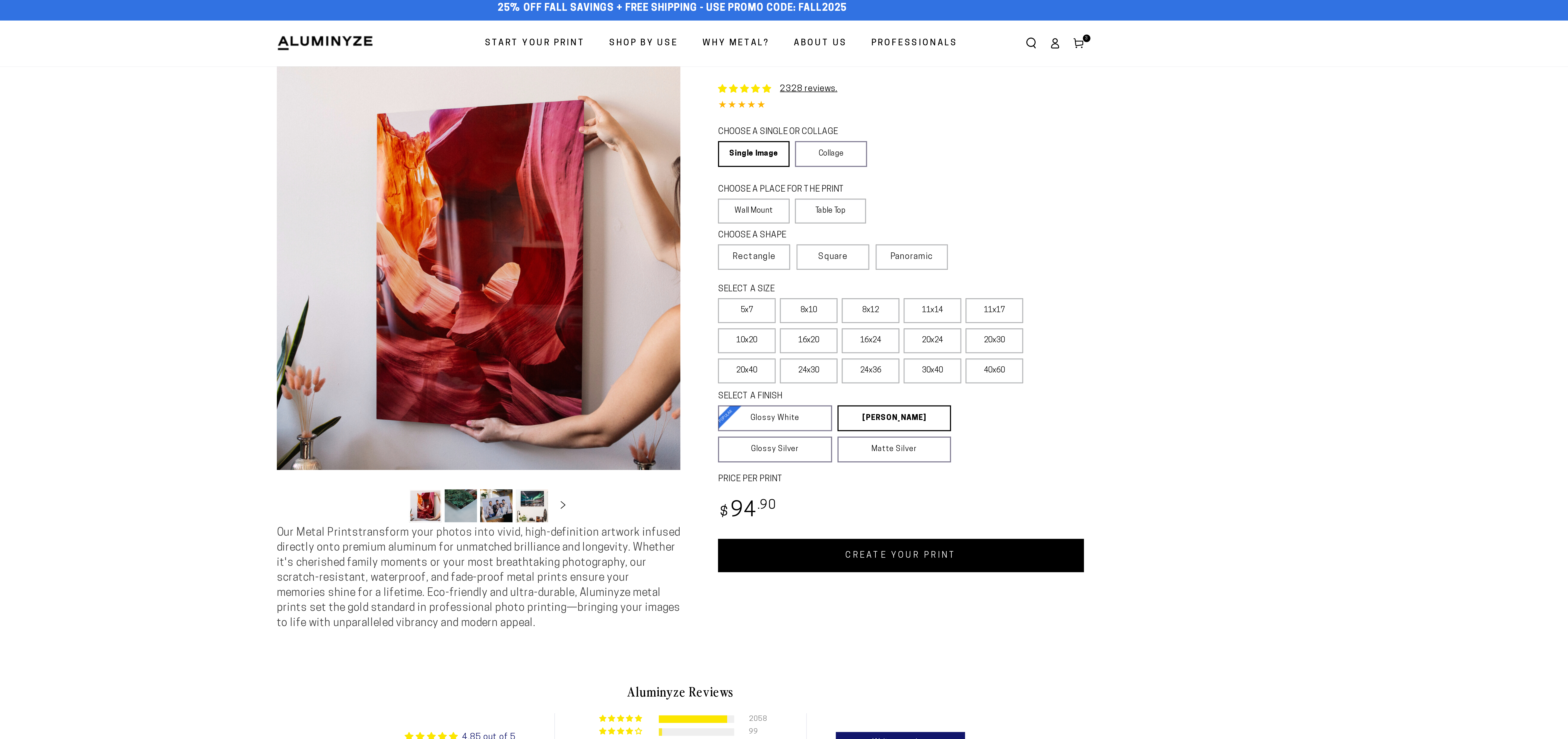
click at [903, 264] on link "CREATE YOUR PRINT" at bounding box center [884, 256] width 167 height 15
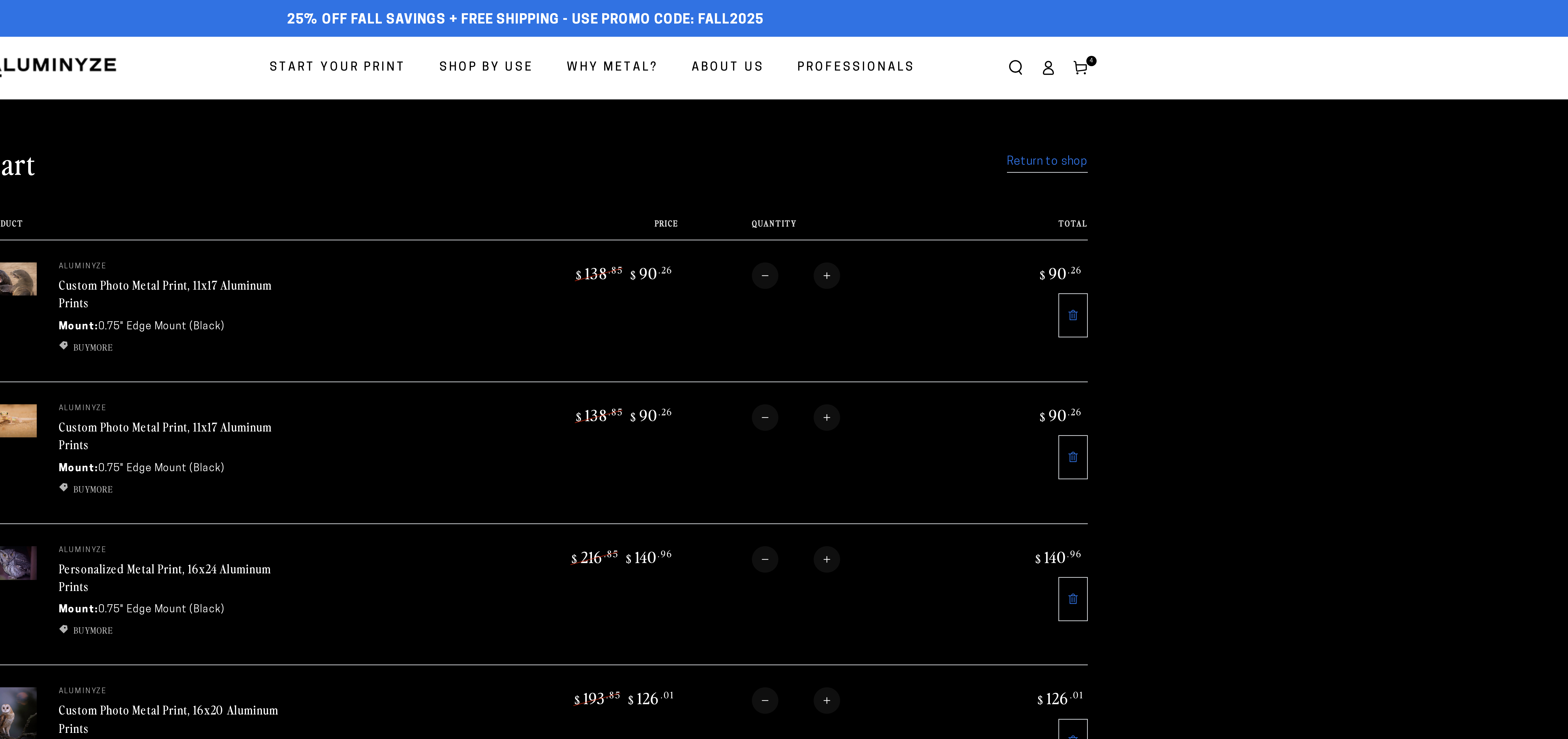
click at [968, 57] on link "Return to shop" at bounding box center [954, 54] width 27 height 7
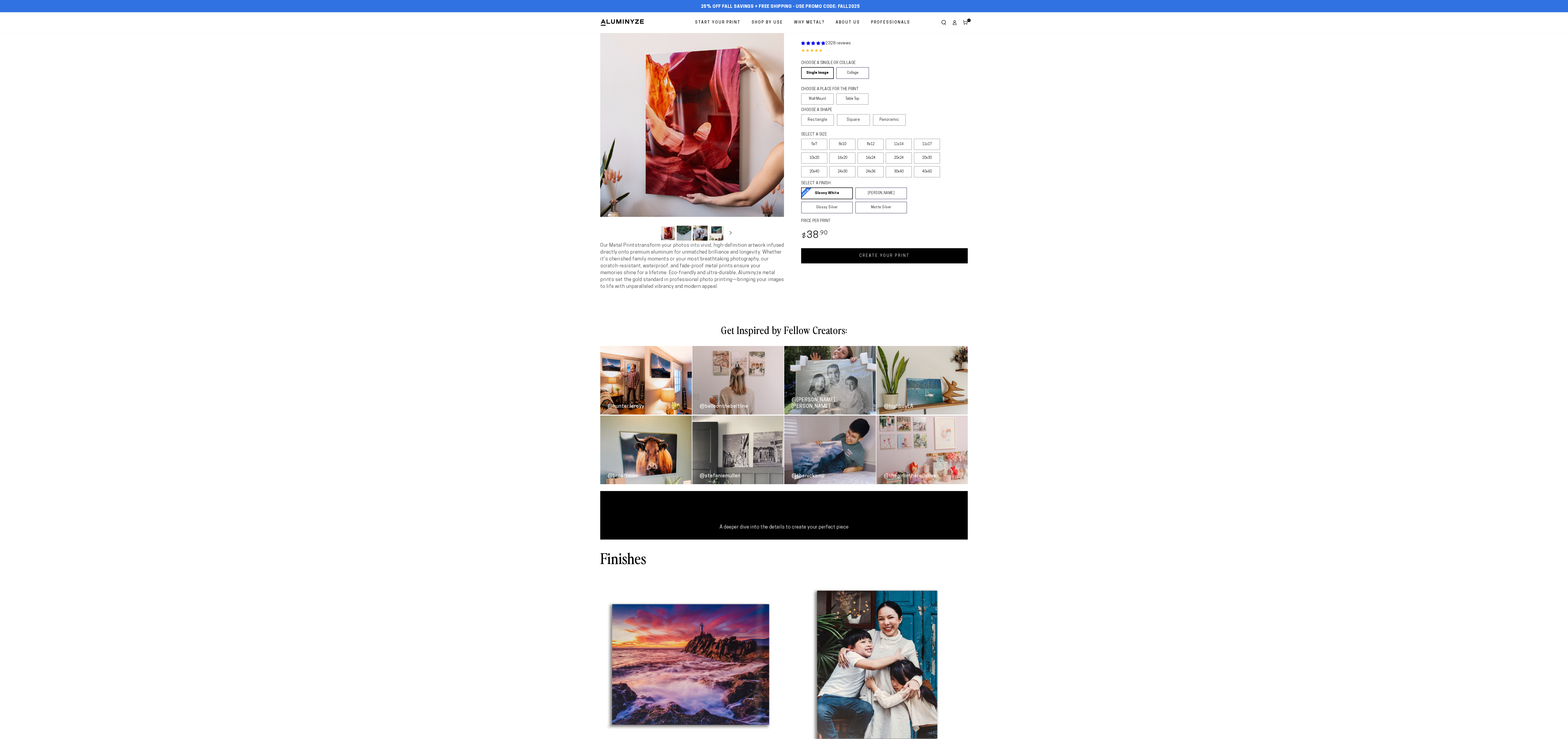
select select "**********"
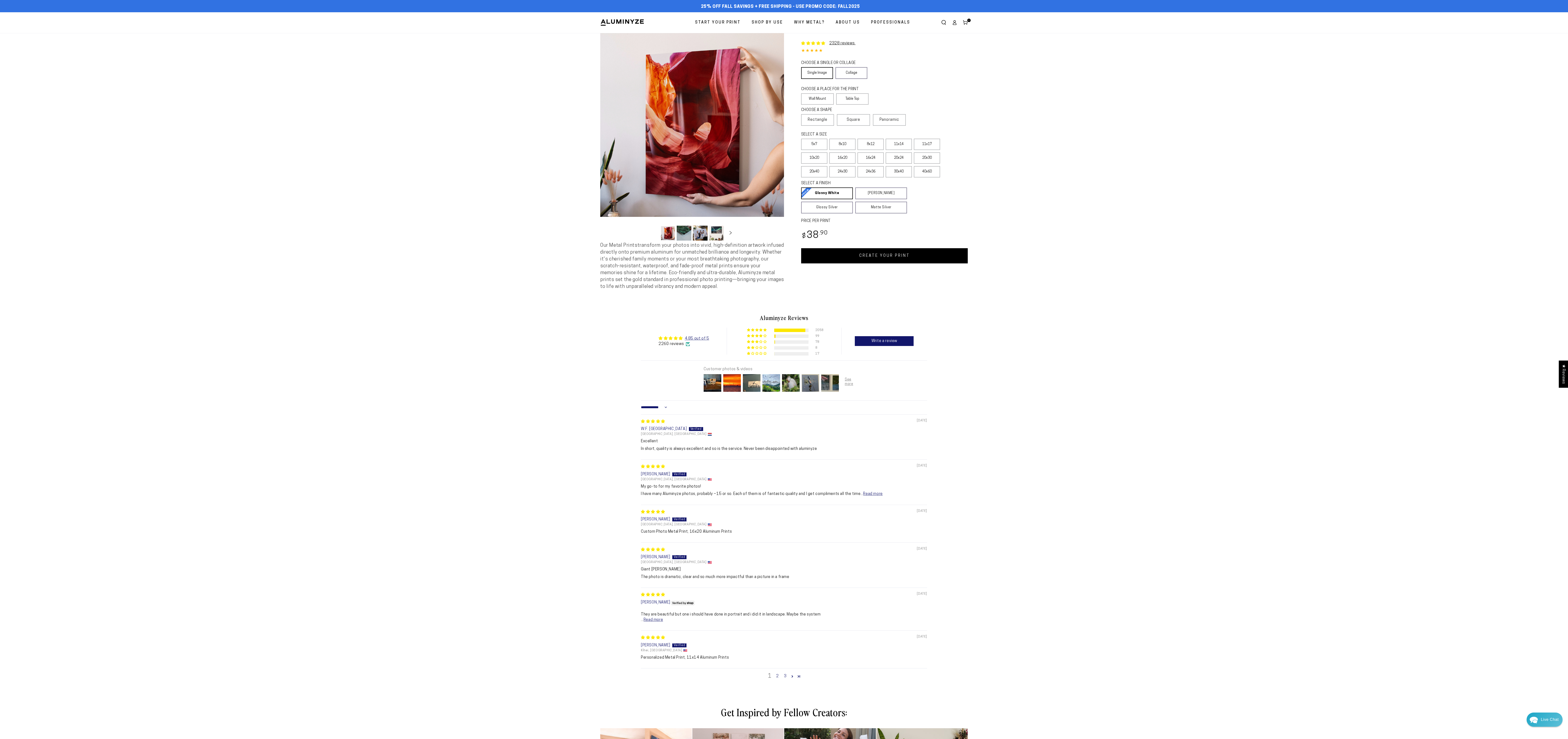
click at [828, 79] on link "Single Image" at bounding box center [817, 72] width 32 height 12
click at [822, 105] on label "Wall Mount" at bounding box center [817, 99] width 33 height 12
click at [827, 125] on label "Rectangle" at bounding box center [817, 120] width 33 height 12
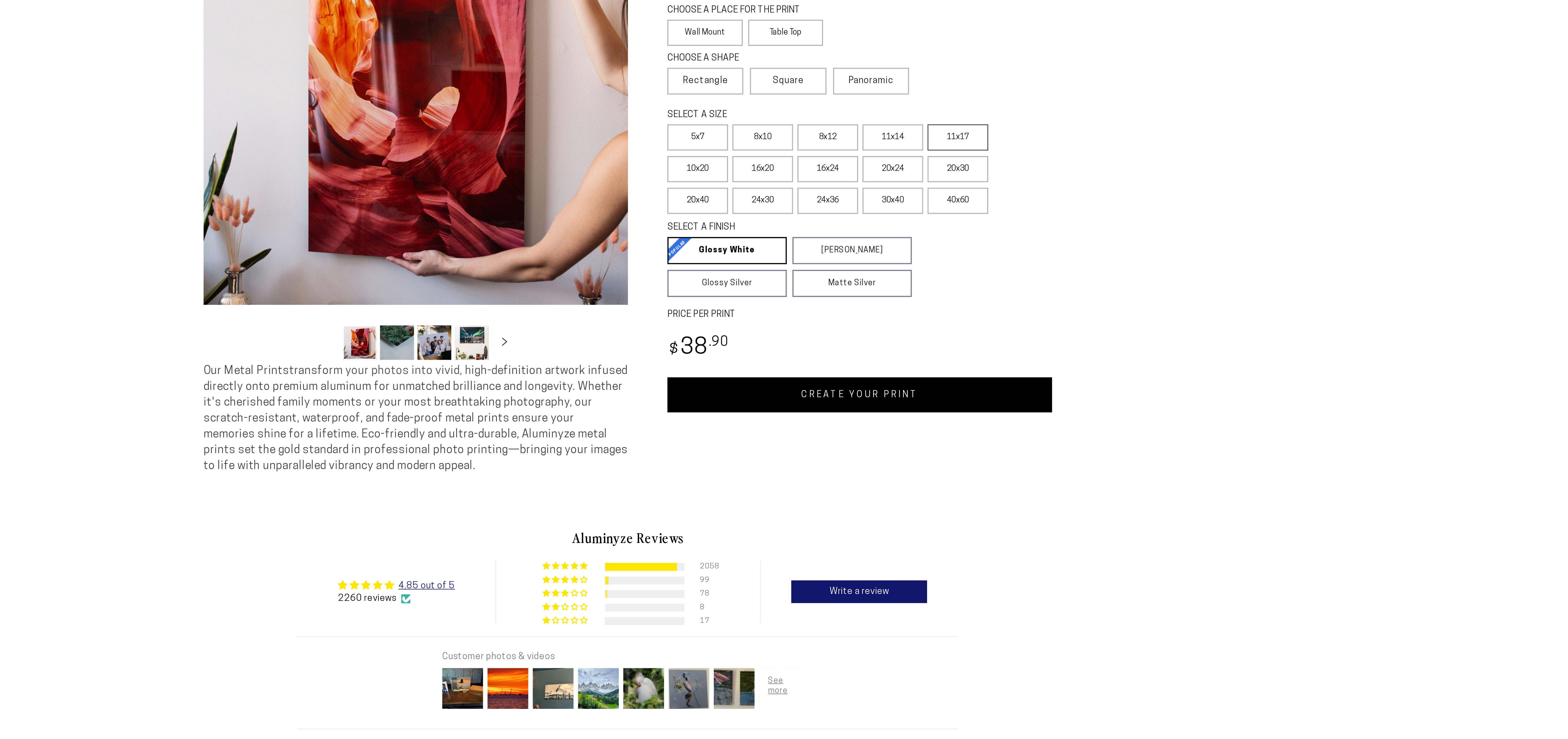
click at [933, 150] on label "11x17" at bounding box center [926, 144] width 26 height 12
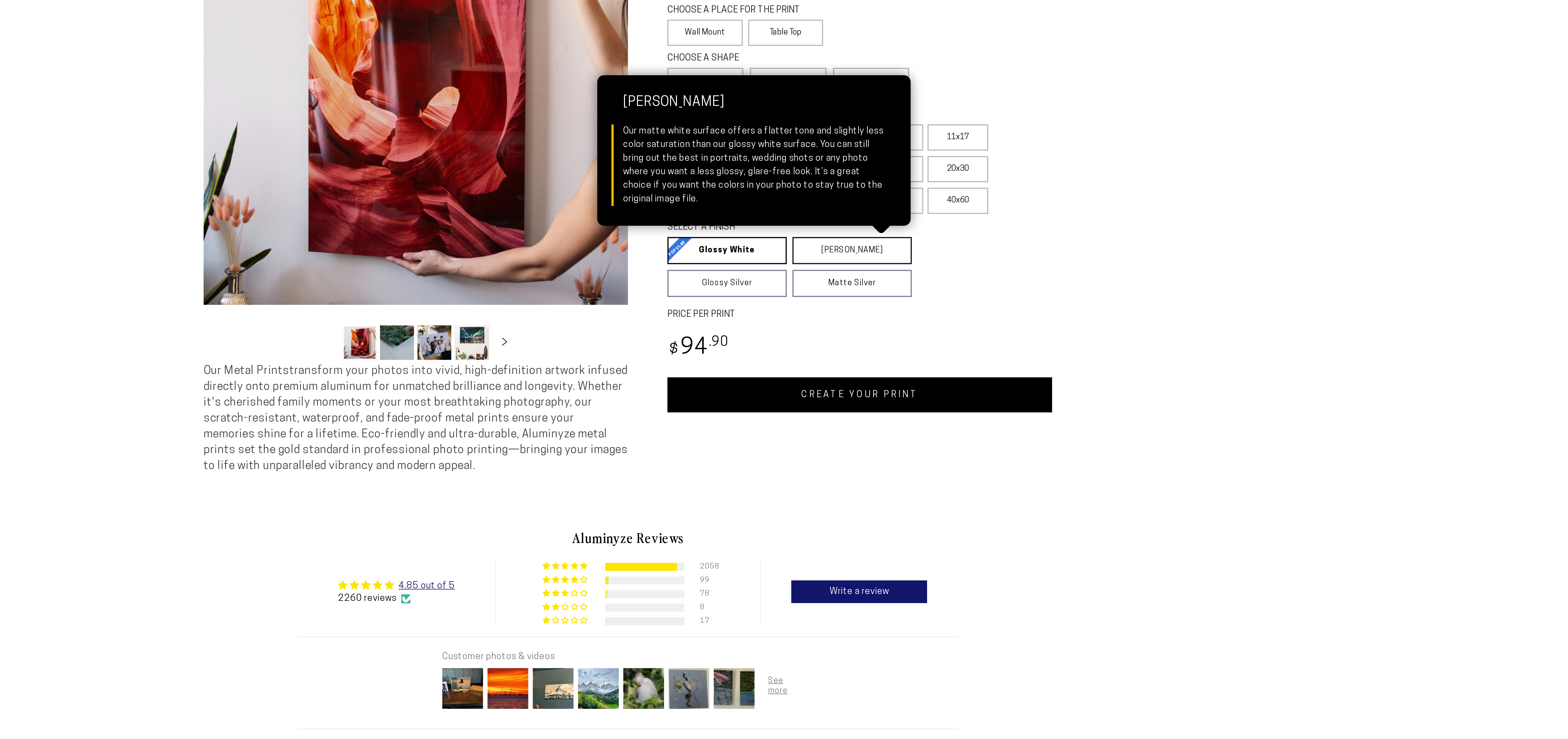
click at [887, 199] on link "Matte White Matte White Our matte white surface offers a flatter tone and sligh…" at bounding box center [881, 193] width 52 height 12
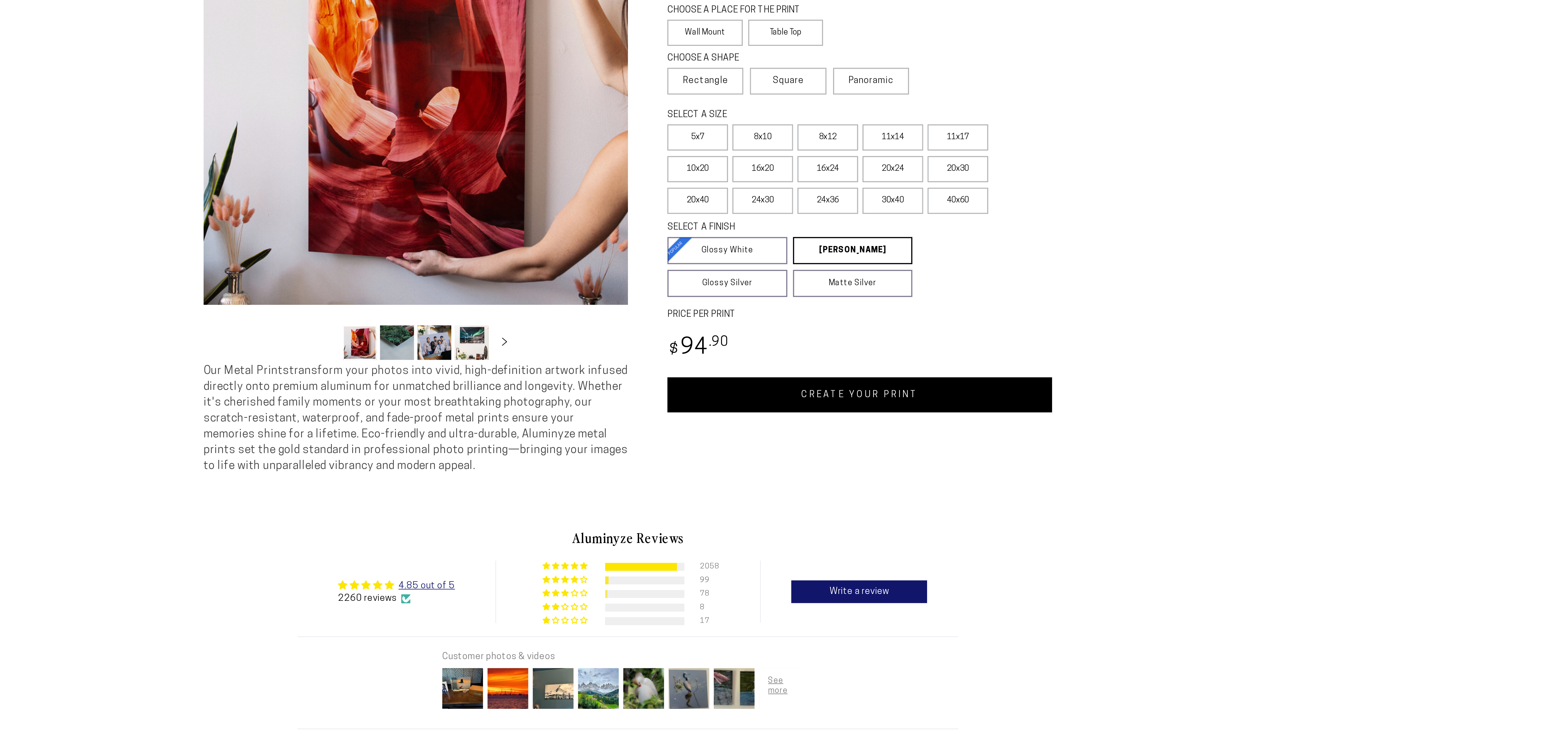
click at [901, 264] on link "CREATE YOUR PRINT" at bounding box center [884, 256] width 167 height 15
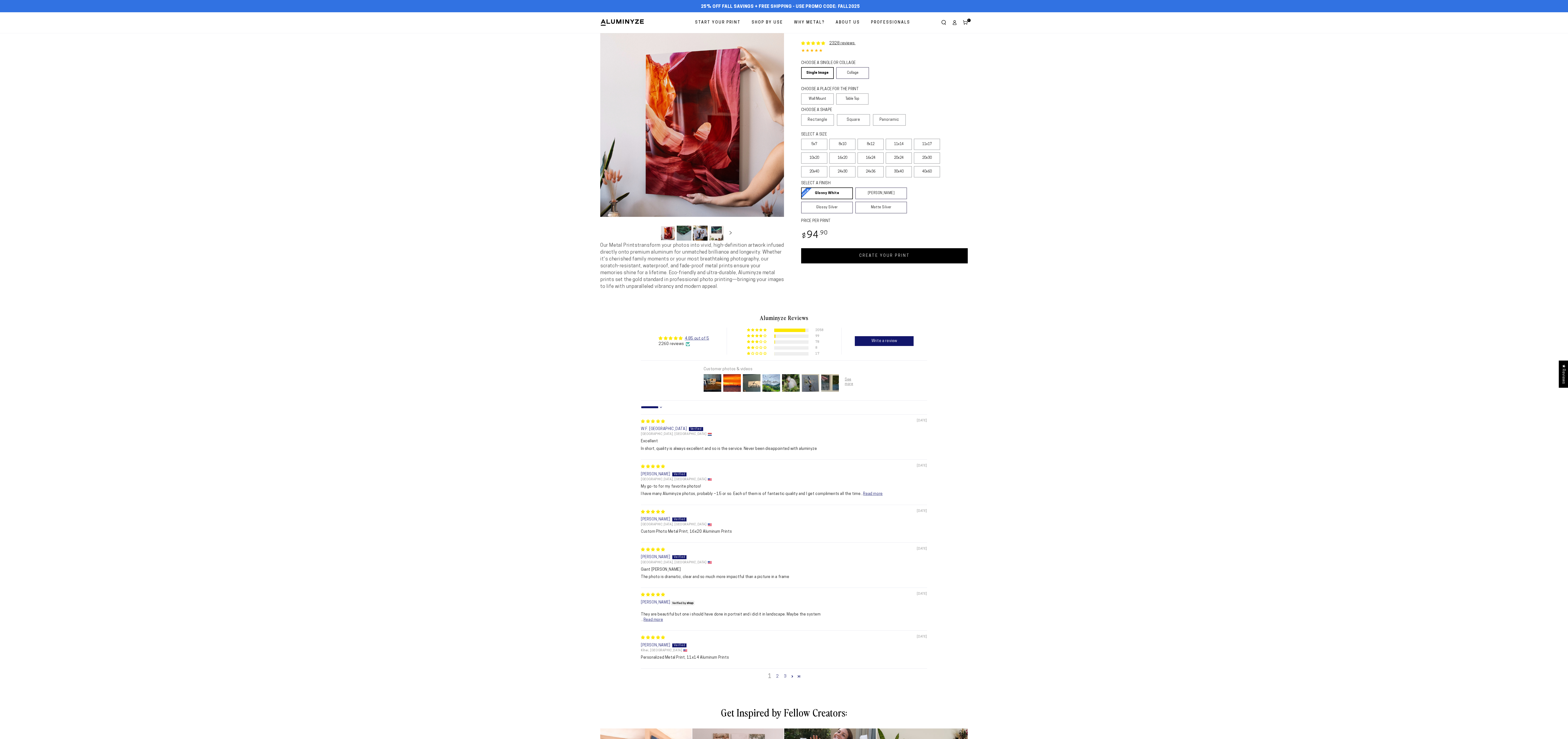
select select "**********"
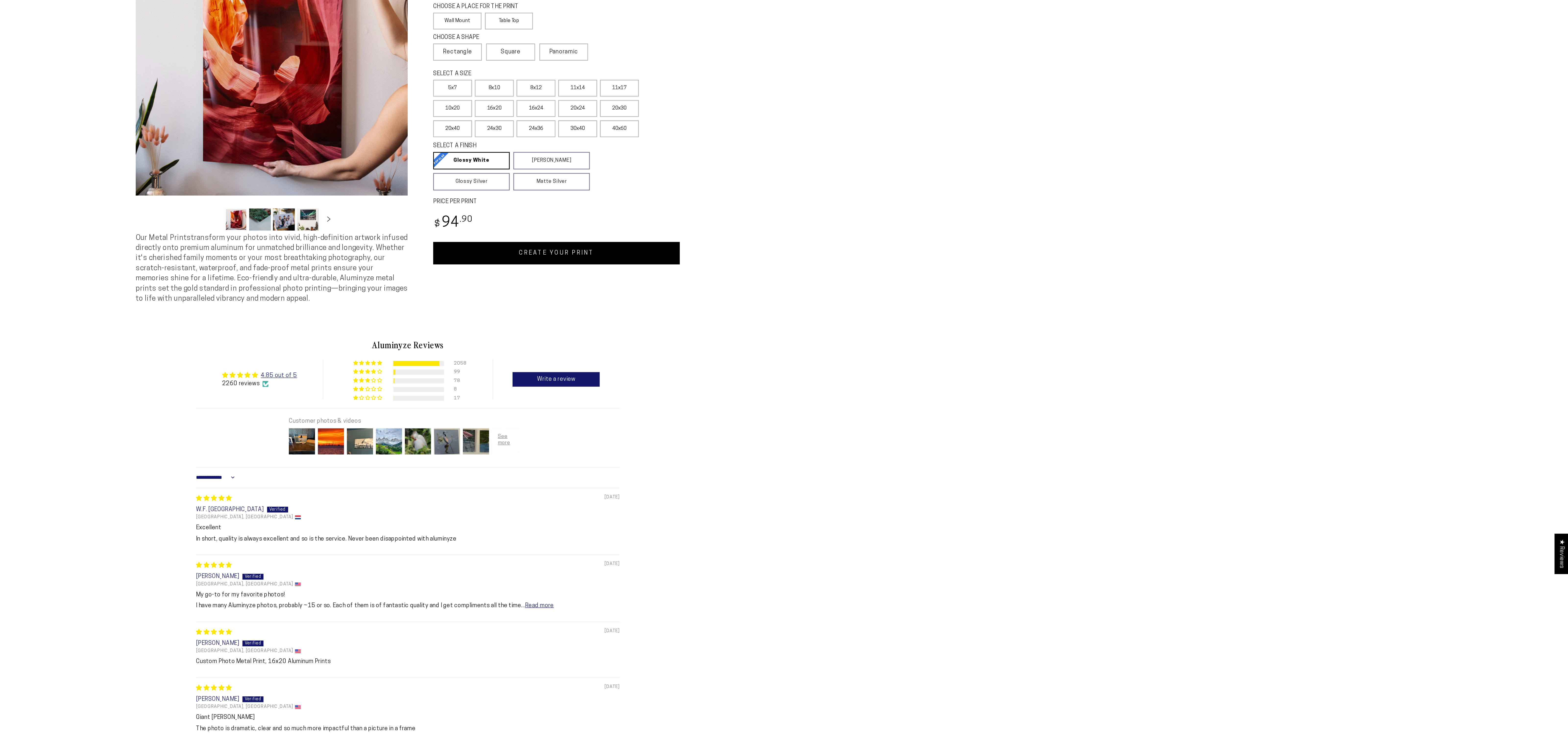
scroll to position [85, 0]
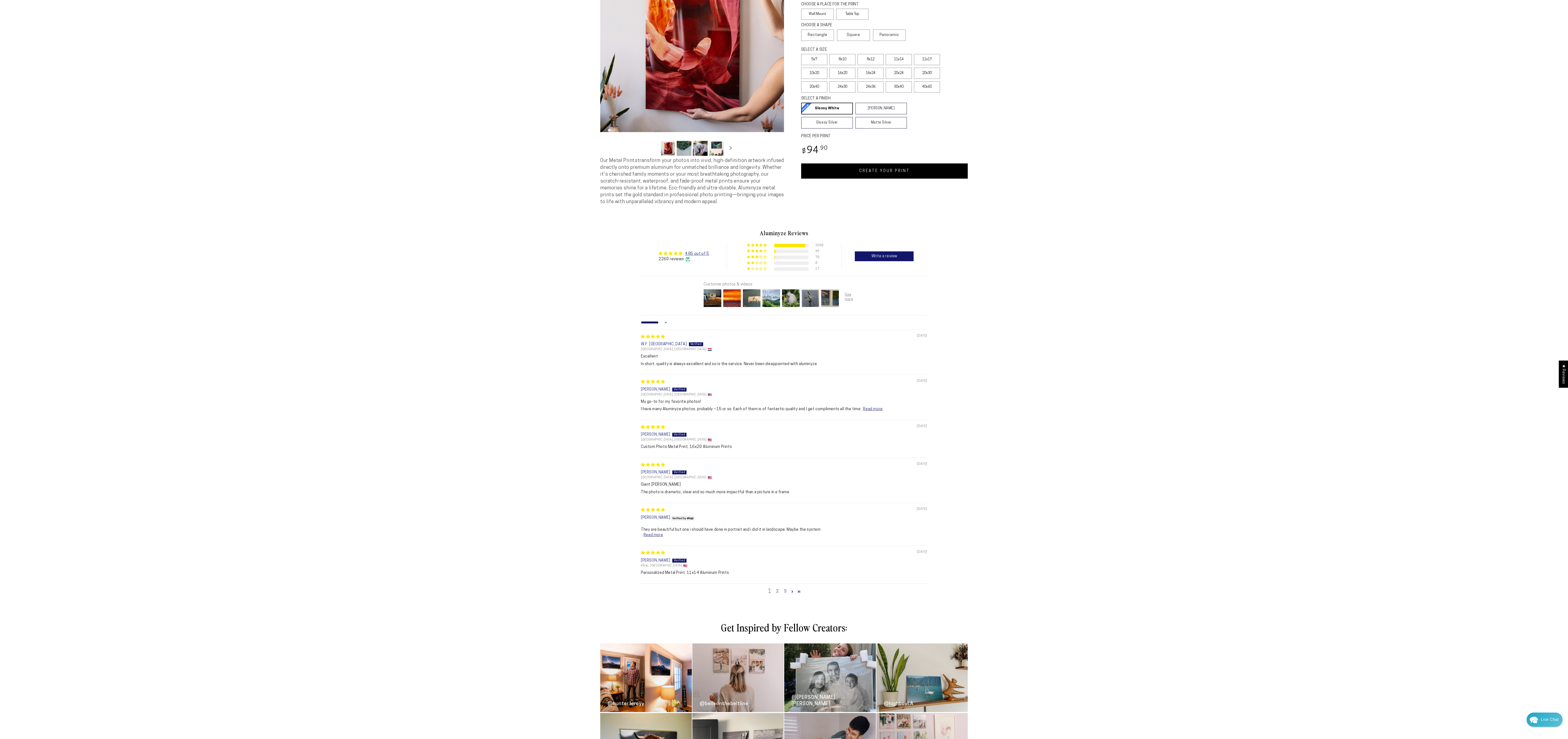
click at [778, 315] on div "Customer photos & videos" at bounding box center [784, 295] width 161 height 40
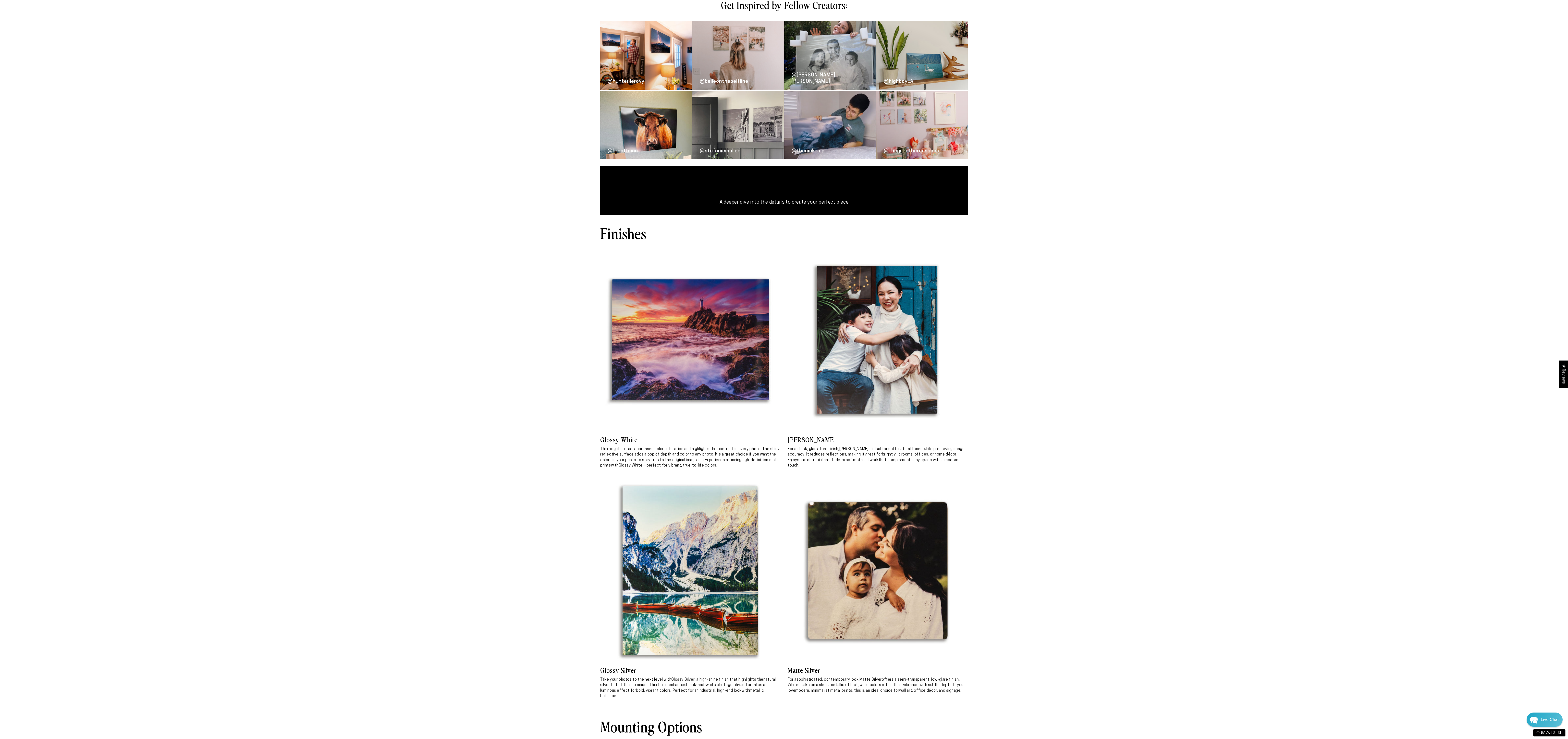
scroll to position [0, 0]
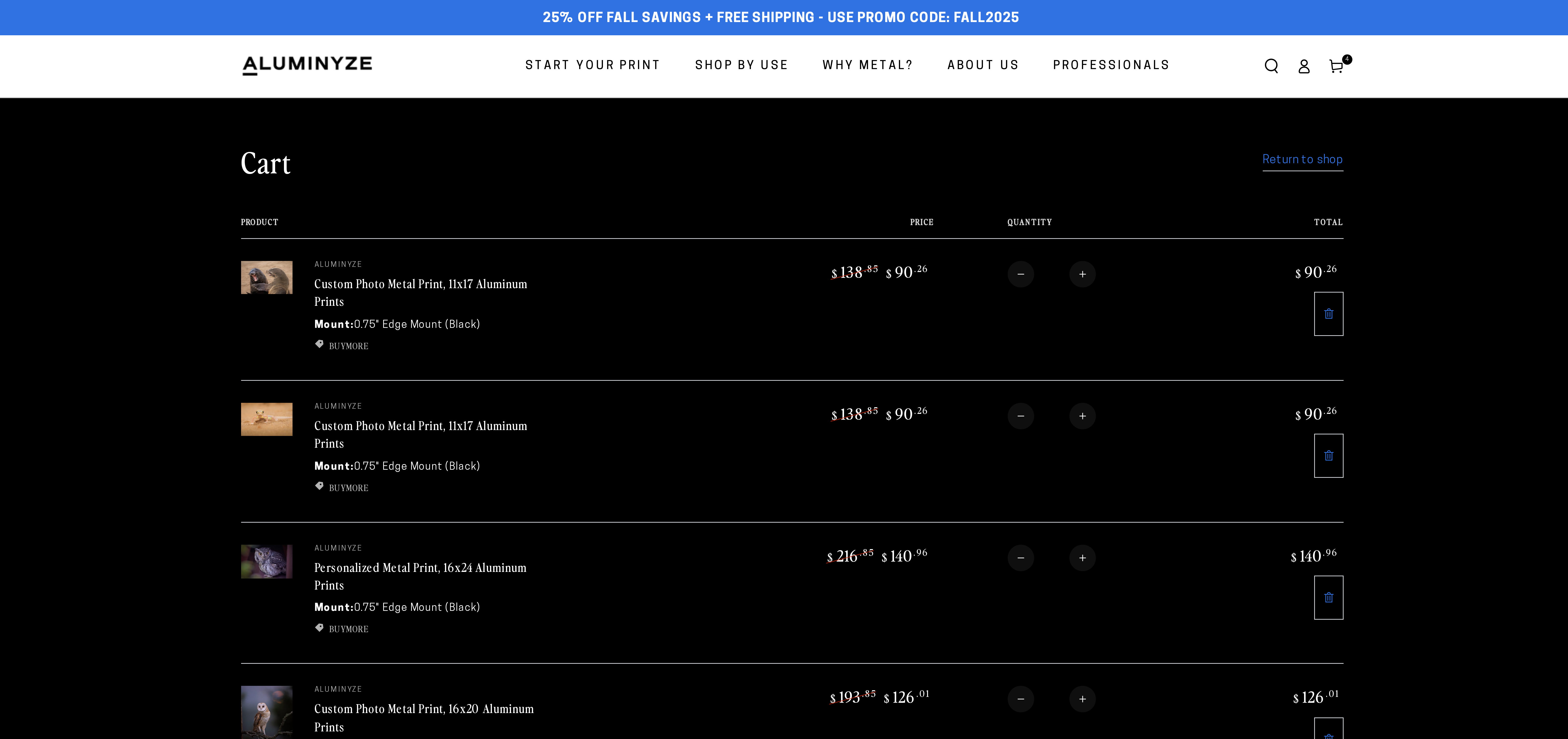
click at [968, 56] on link "Return to shop" at bounding box center [954, 54] width 27 height 7
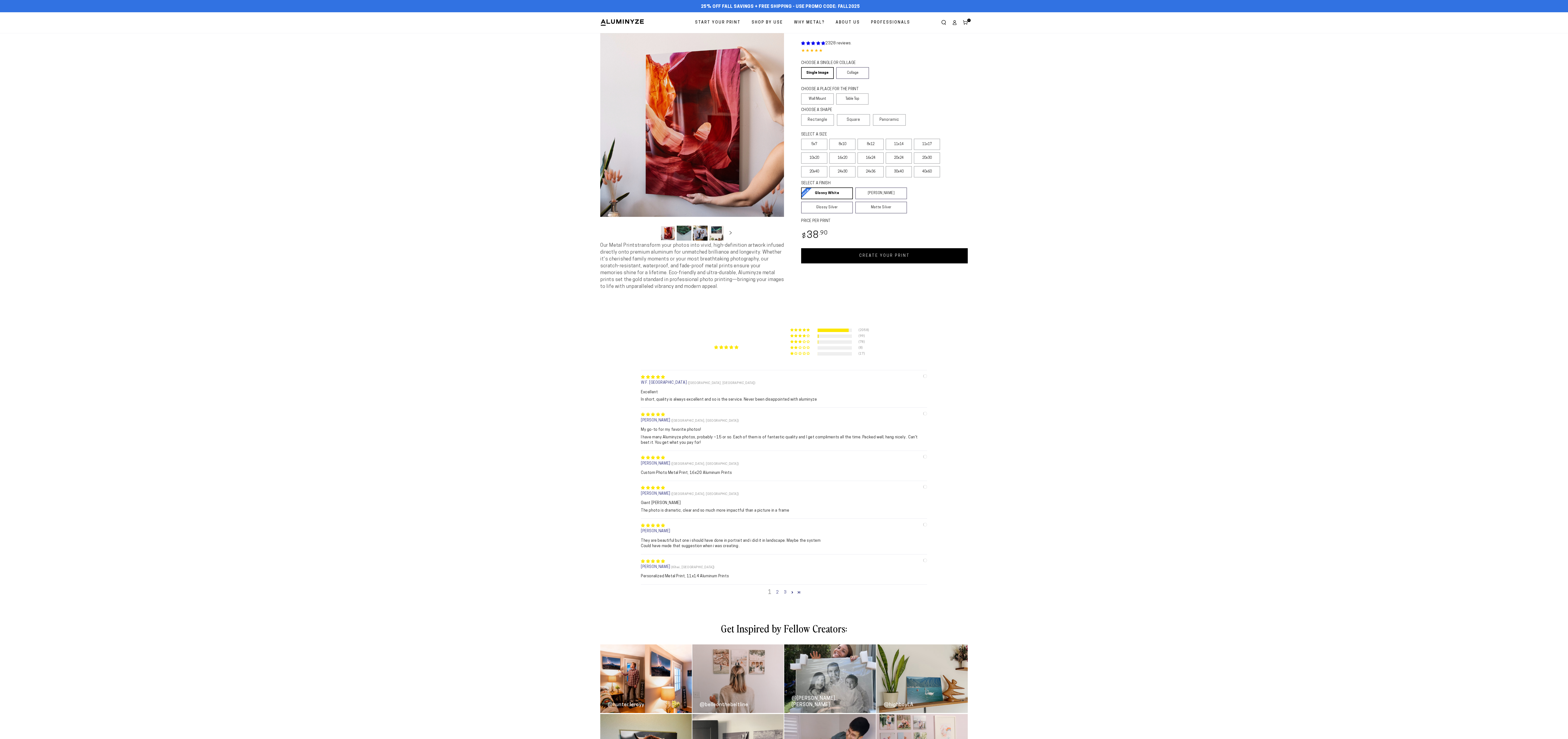
select select "**********"
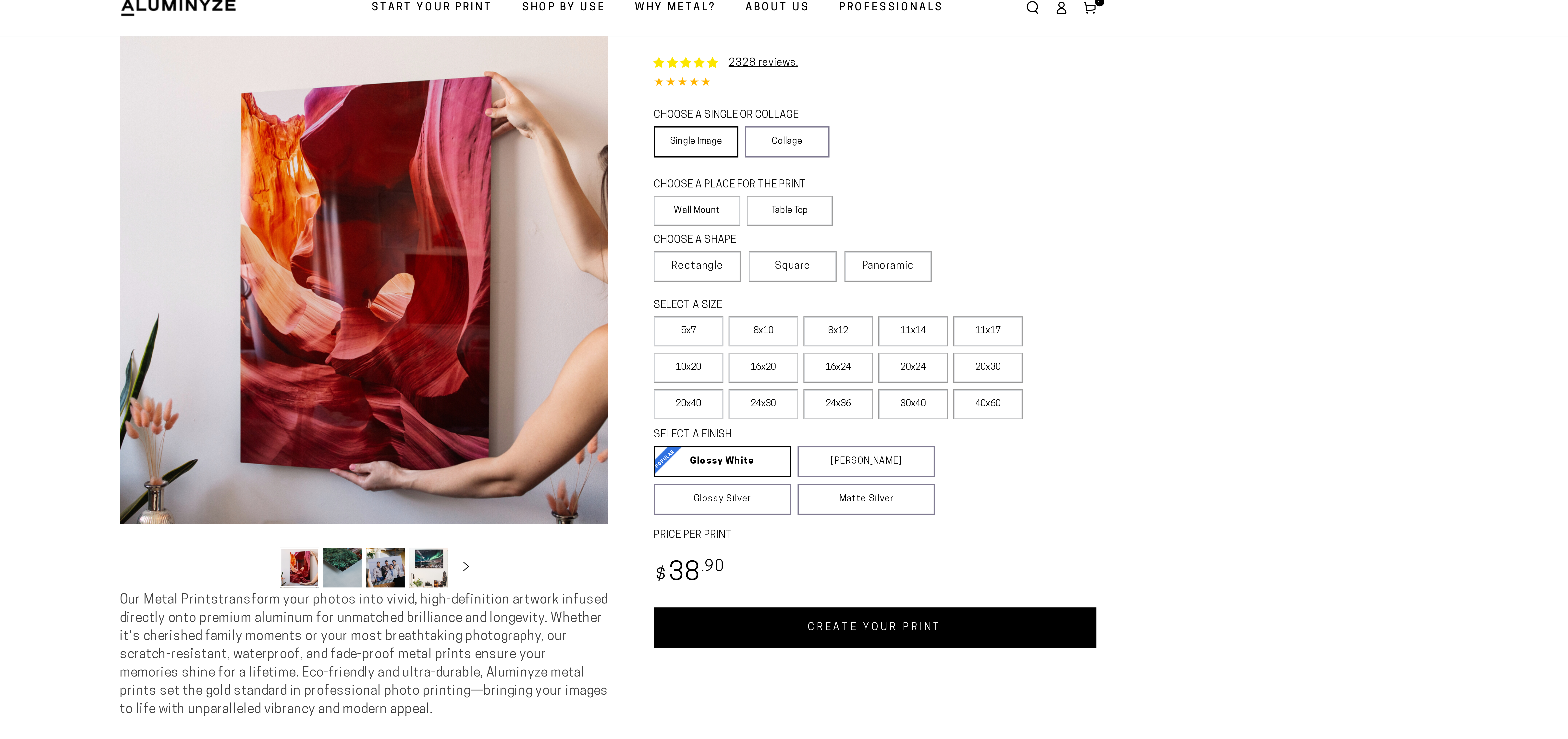
click at [824, 79] on link "Single Image" at bounding box center [817, 72] width 32 height 12
click at [824, 105] on label "Wall Mount" at bounding box center [817, 99] width 33 height 12
click at [827, 123] on span "Rectangle" at bounding box center [817, 120] width 19 height 6
click at [934, 150] on label "11x17" at bounding box center [926, 144] width 26 height 12
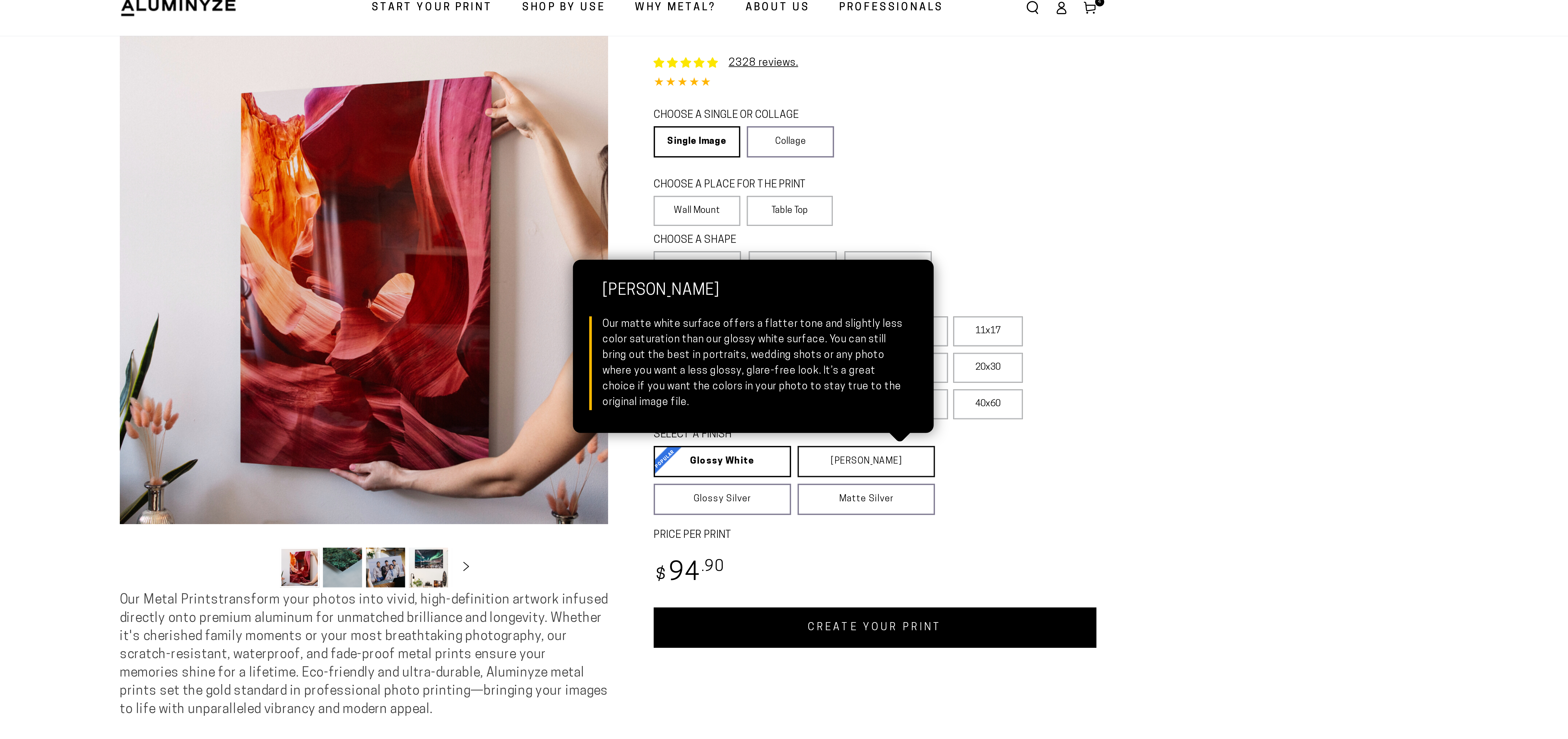
click at [885, 199] on link "Matte White Matte White Our matte white surface offers a flatter tone and sligh…" at bounding box center [881, 193] width 52 height 12
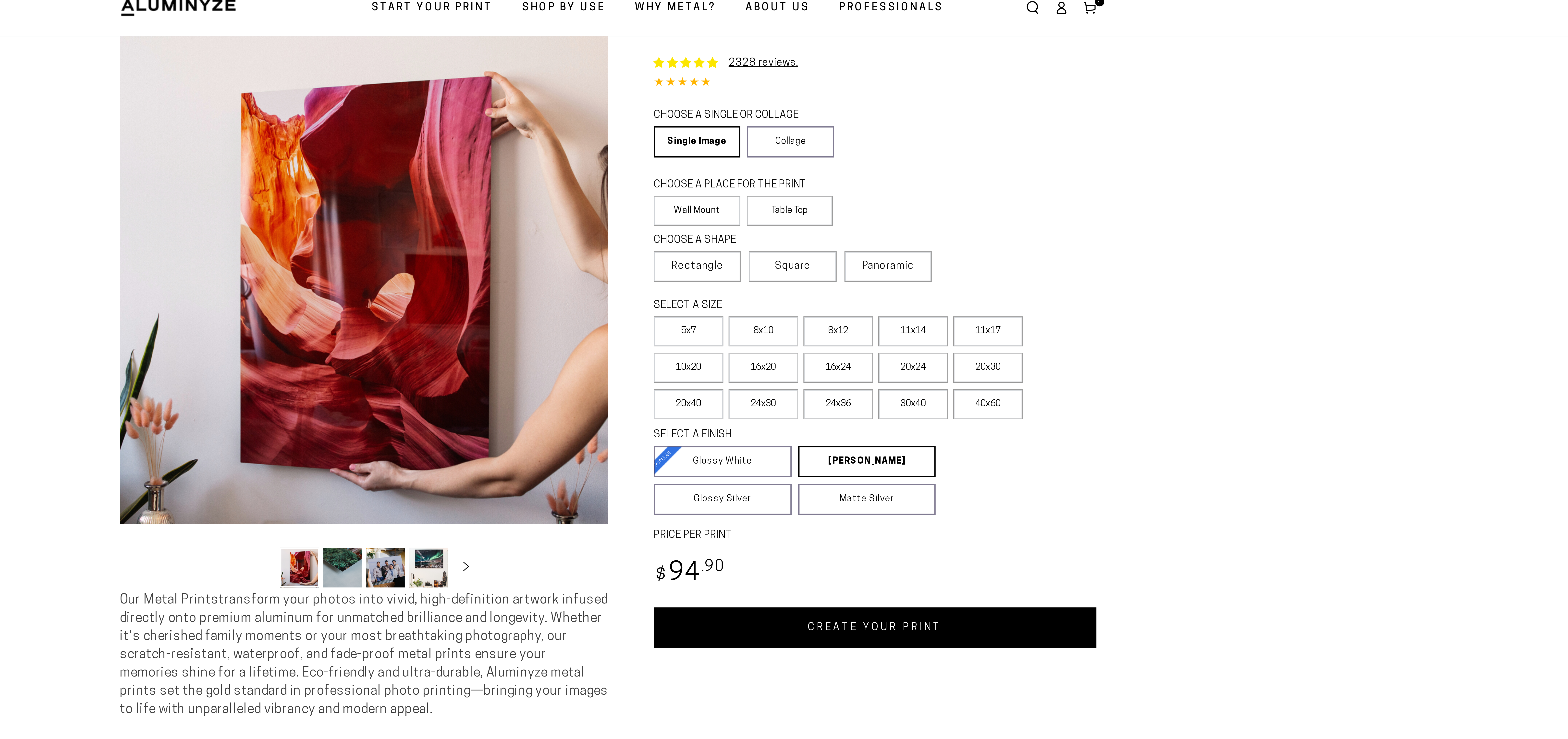
click at [890, 264] on link "CREATE YOUR PRINT" at bounding box center [884, 256] width 167 height 15
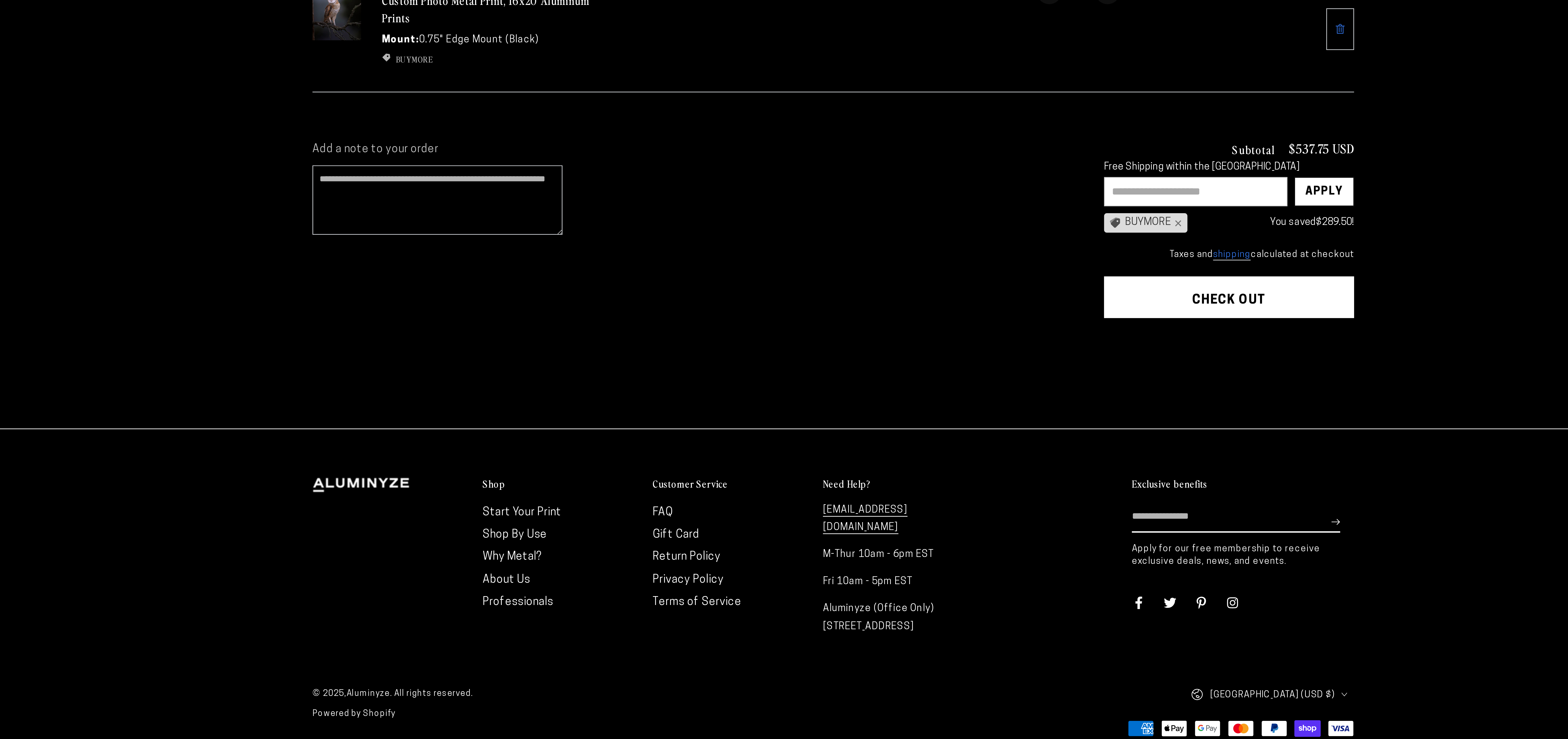
click at [881, 404] on shop-pay-wallet-button at bounding box center [880, 402] width 1 height 4
